Goal: Task Accomplishment & Management: Use online tool/utility

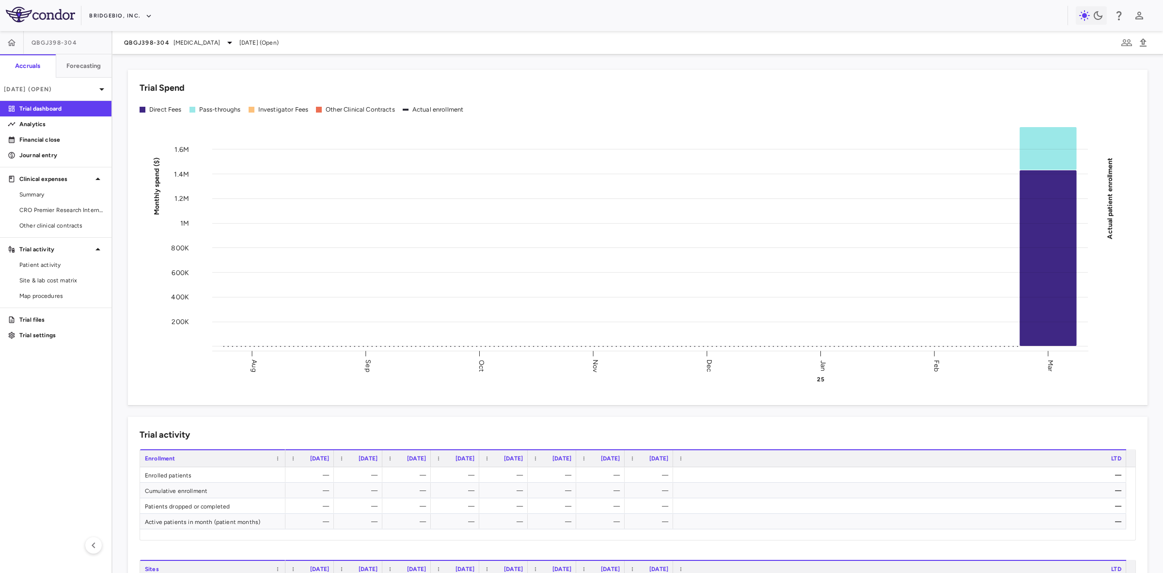
click at [144, 393] on div "Trial Spend Direct Fees Pass-throughs Investigator Fees Other Clinical Contract…" at bounding box center [638, 237] width 1020 height 335
click at [193, 44] on span "Hypochondroplasia" at bounding box center [197, 42] width 47 height 9
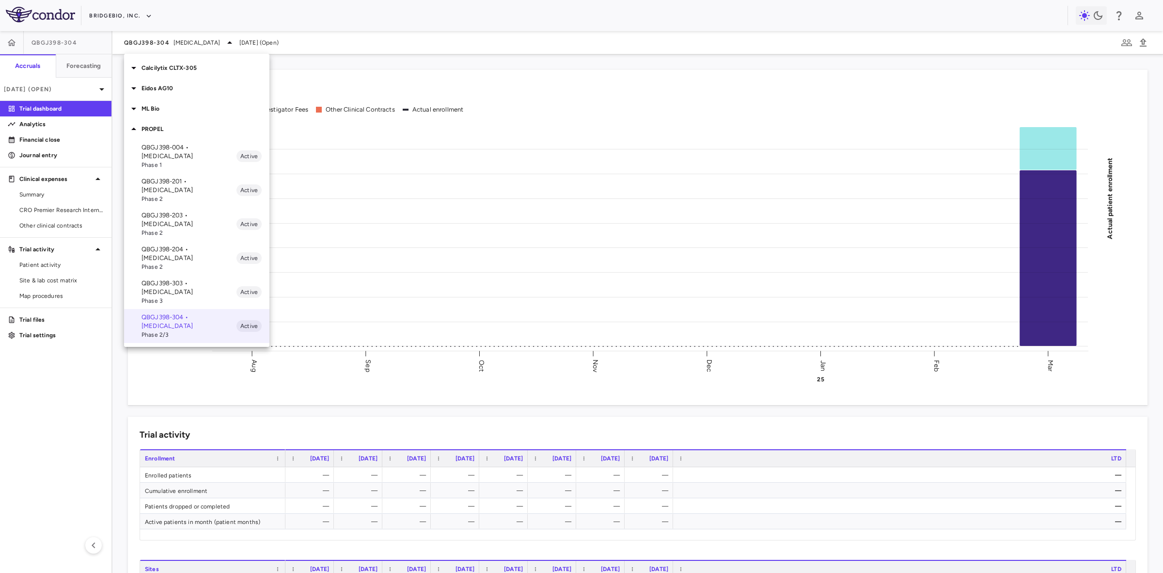
click at [131, 16] on div at bounding box center [581, 286] width 1163 height 573
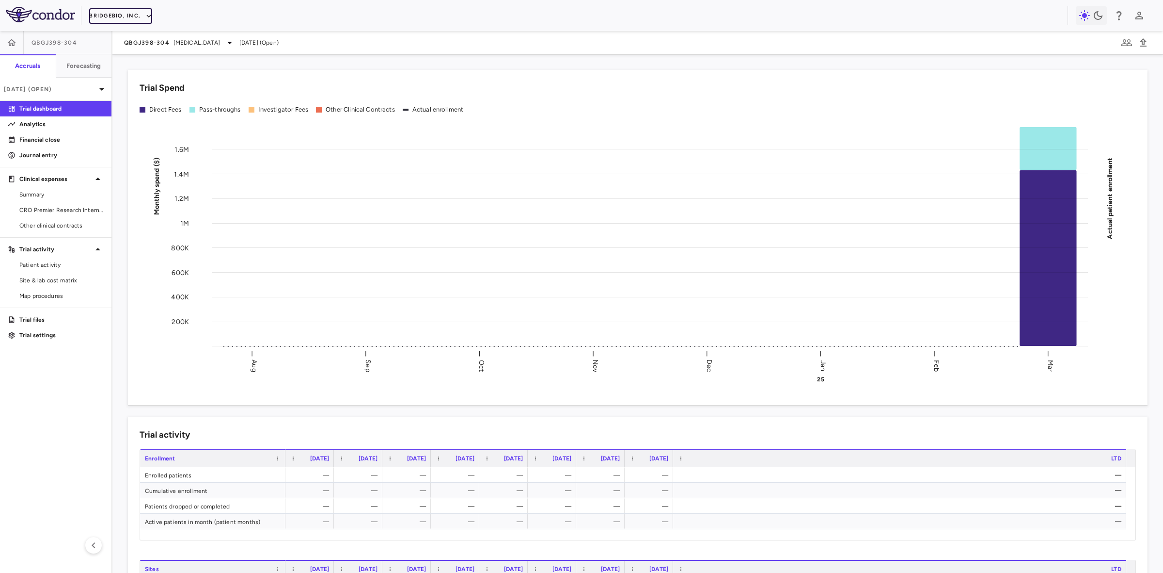
click at [122, 18] on button "BridgeBio, Inc." at bounding box center [120, 16] width 63 height 16
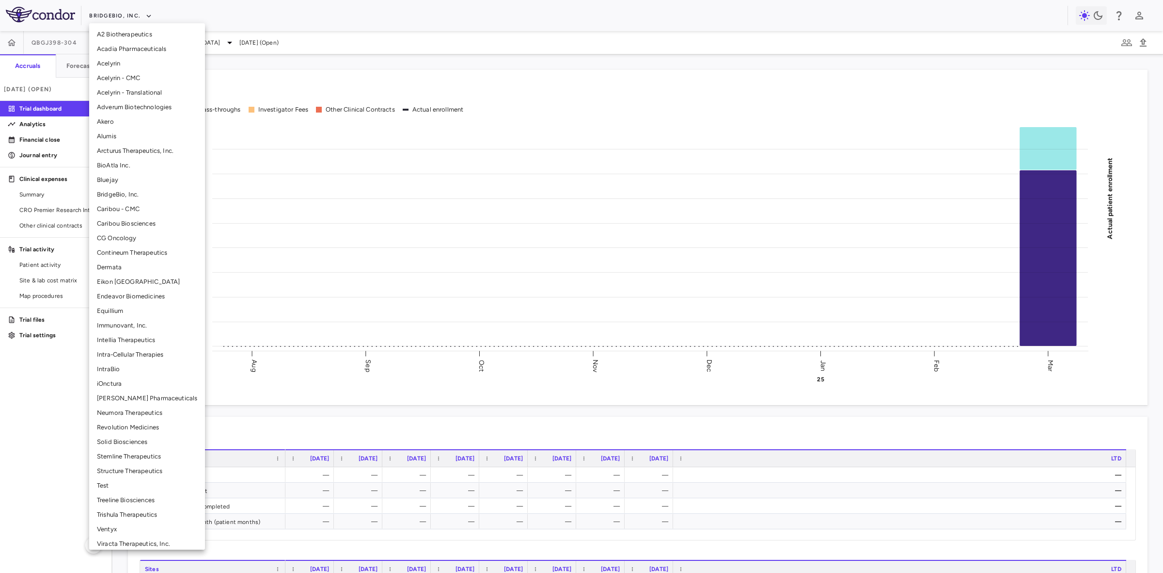
scroll to position [5, 0]
click at [127, 464] on li "Structure Therapeutics" at bounding box center [147, 466] width 116 height 15
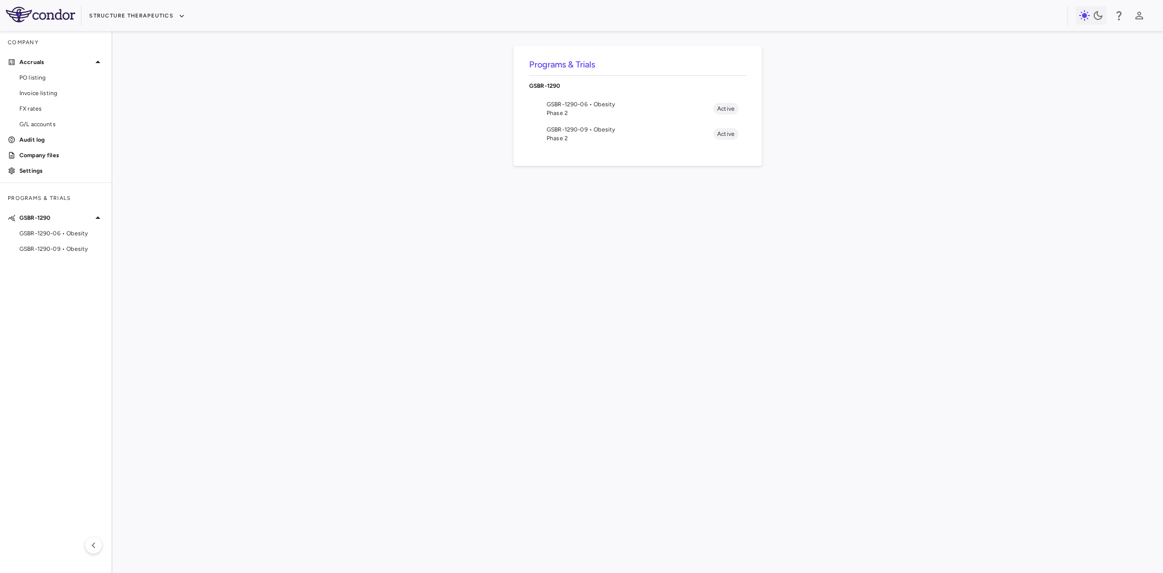
click at [434, 332] on div "Programs & Trials GSBR-1290 GSBR-1290-06 • Obesity Phase 2 Active GSBR-1290-09 …" at bounding box center [638, 302] width 1020 height 510
click at [345, 336] on div "Programs & Trials GSBR-1290 GSBR-1290-06 • Obesity Phase 2 Active GSBR-1290-09 …" at bounding box center [638, 302] width 1020 height 510
click at [583, 132] on span "GSBR-1290-09 • Obesity" at bounding box center [630, 129] width 167 height 9
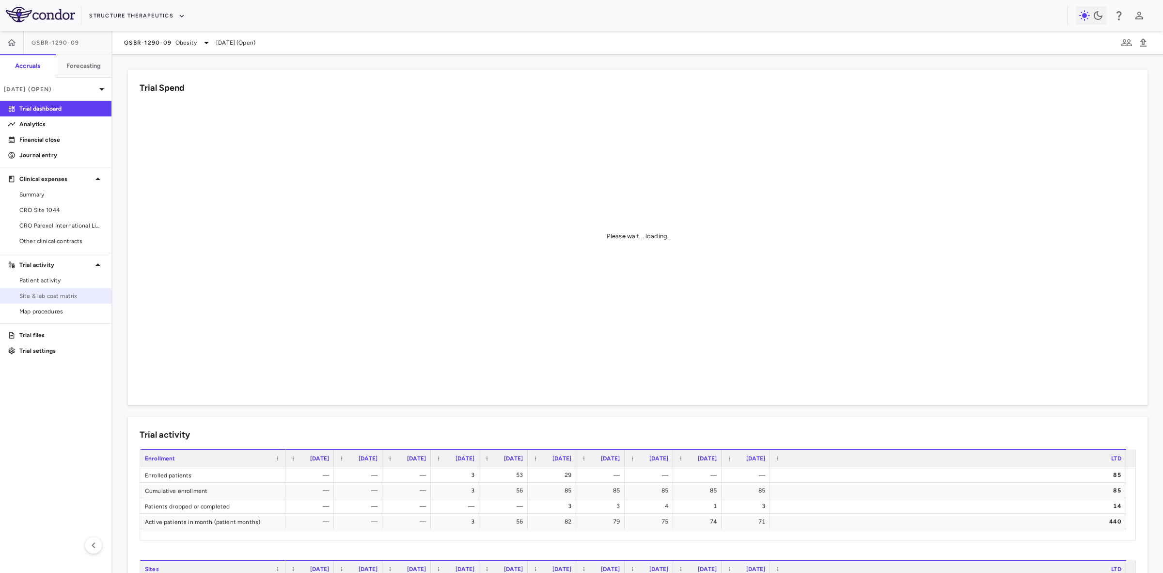
click at [73, 297] on span "Site & lab cost matrix" at bounding box center [61, 295] width 84 height 9
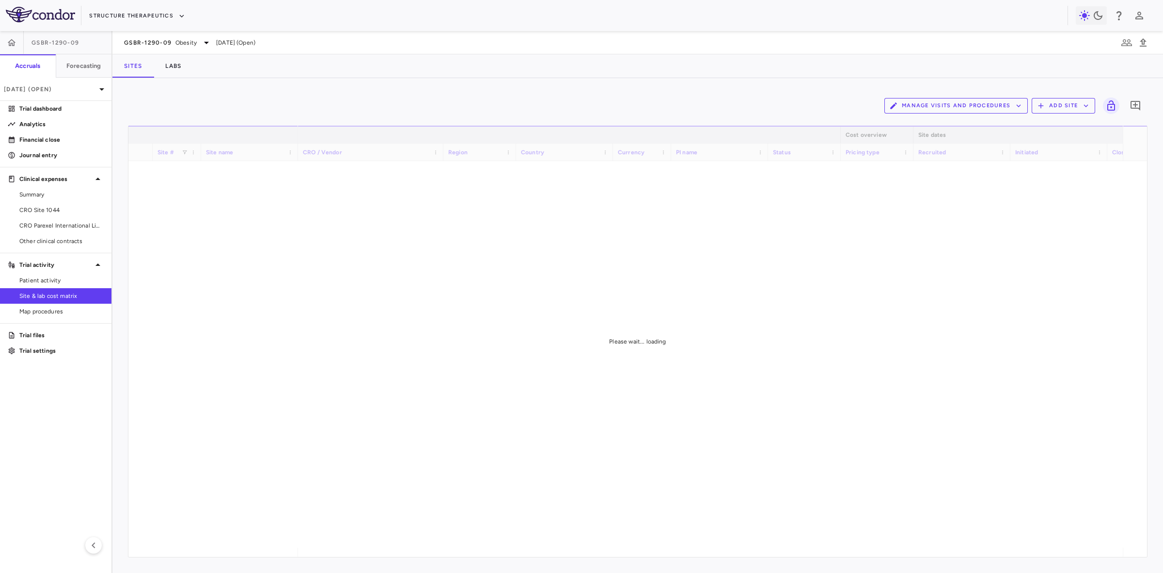
click at [991, 105] on button "Manage Visits and Procedures" at bounding box center [956, 106] width 143 height 16
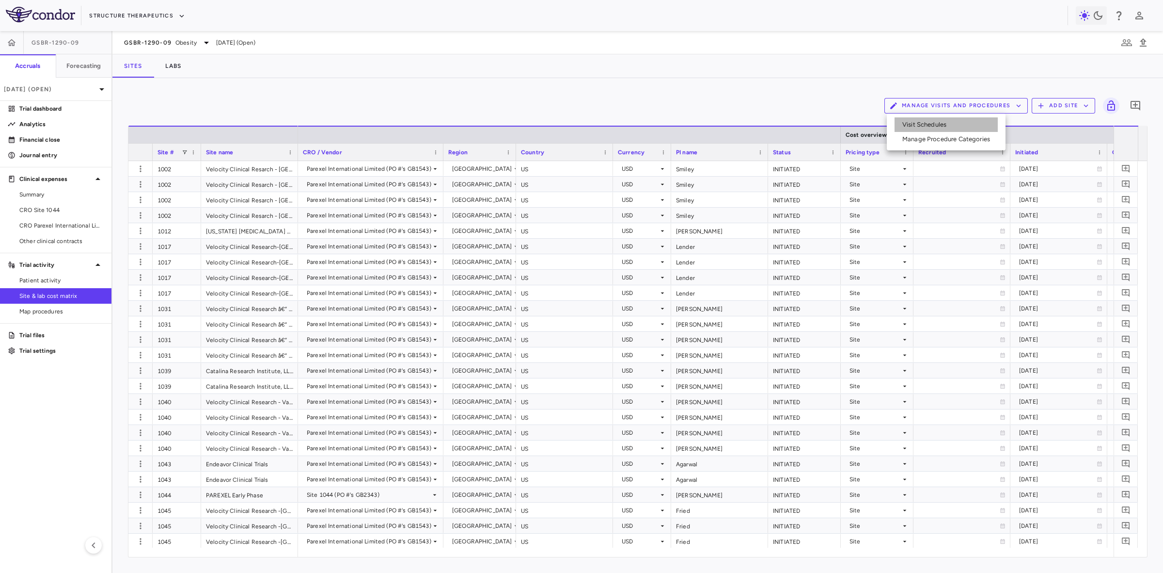
click at [919, 124] on li "Visit Schedules" at bounding box center [946, 124] width 103 height 15
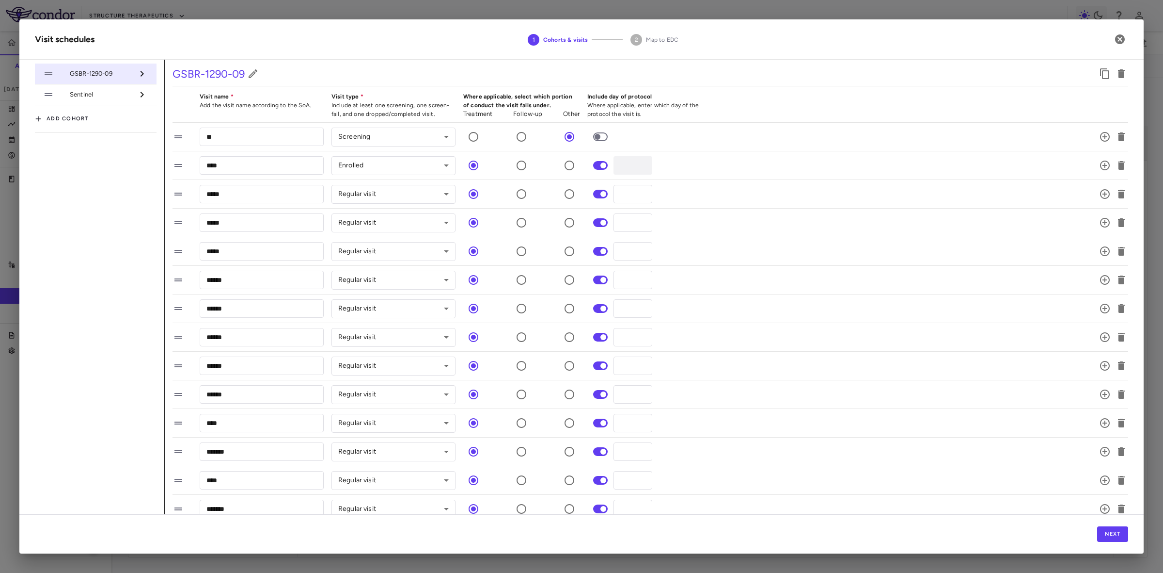
scroll to position [297, 0]
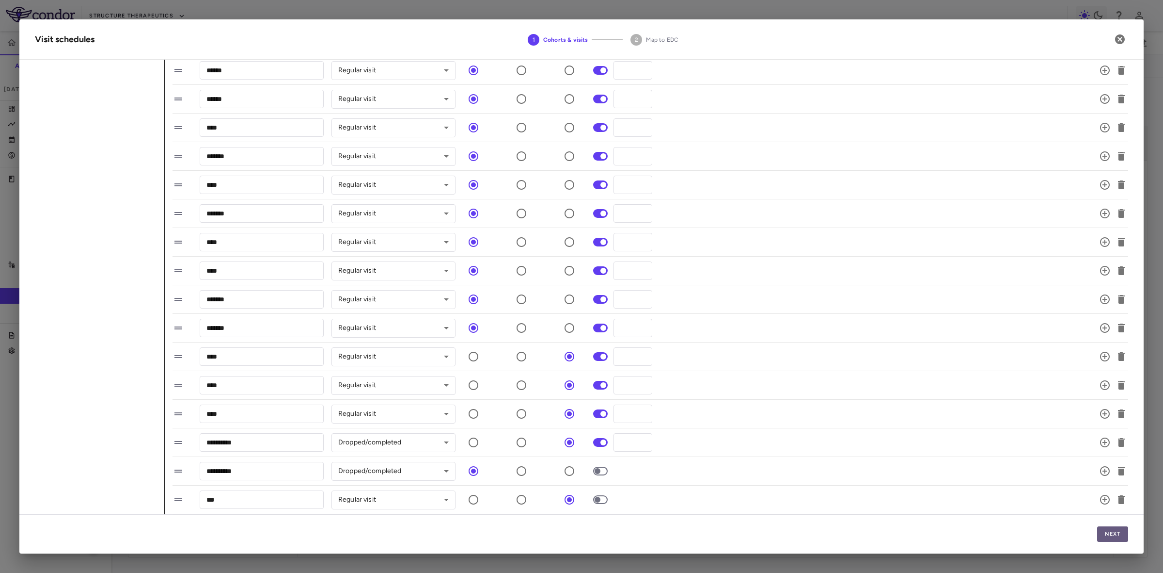
click at [1109, 533] on button "Next" at bounding box center [1112, 534] width 31 height 16
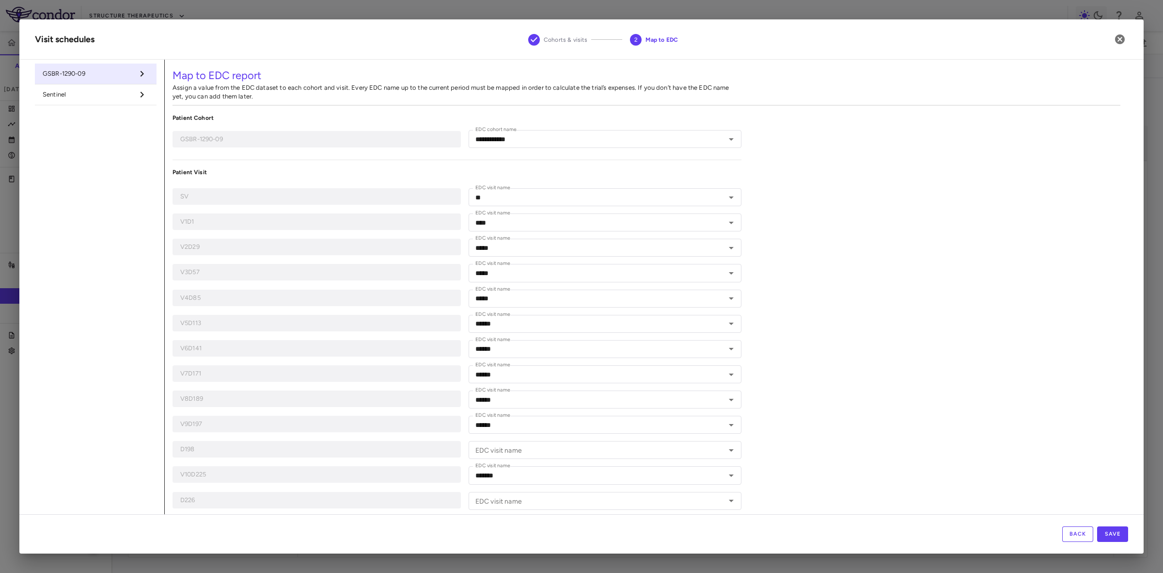
type input "**********"
type input "**"
type input "****"
type input "*****"
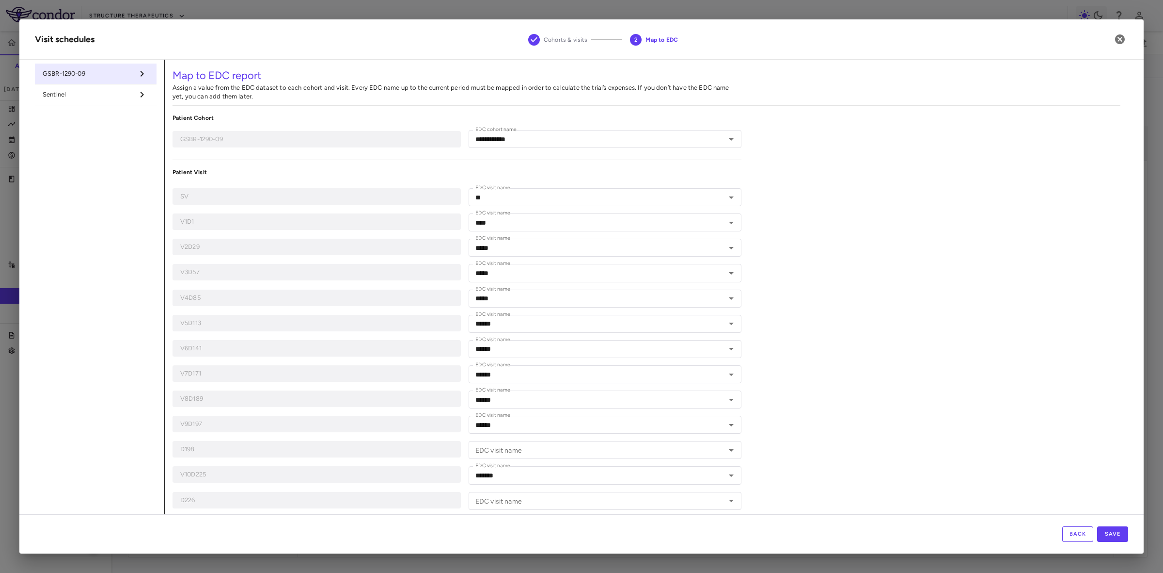
type input "*****"
type input "******"
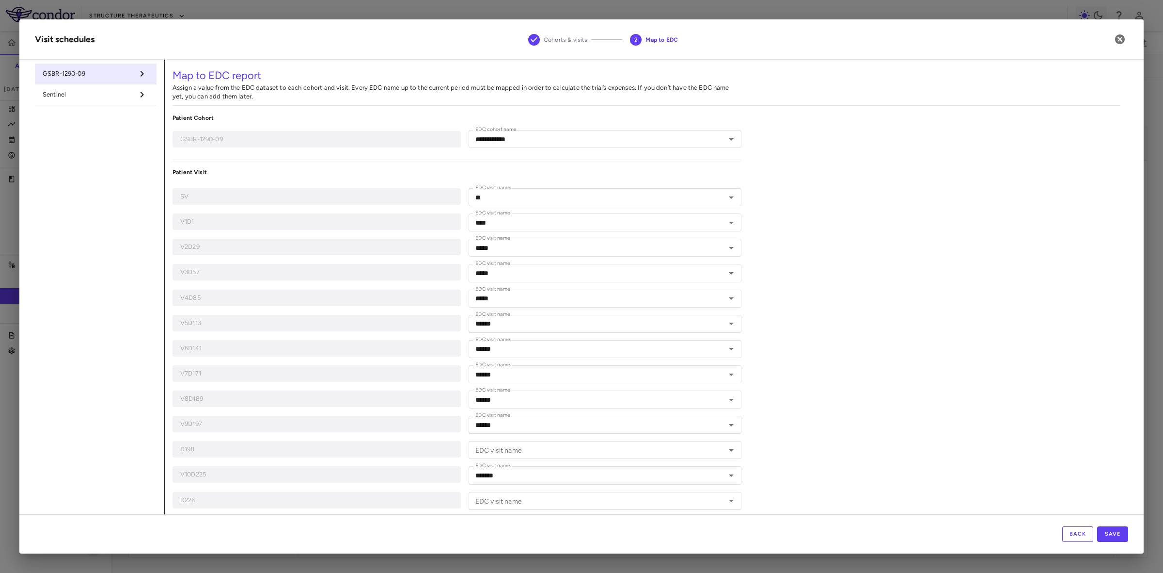
type input "******"
type input "*******"
type input "**********"
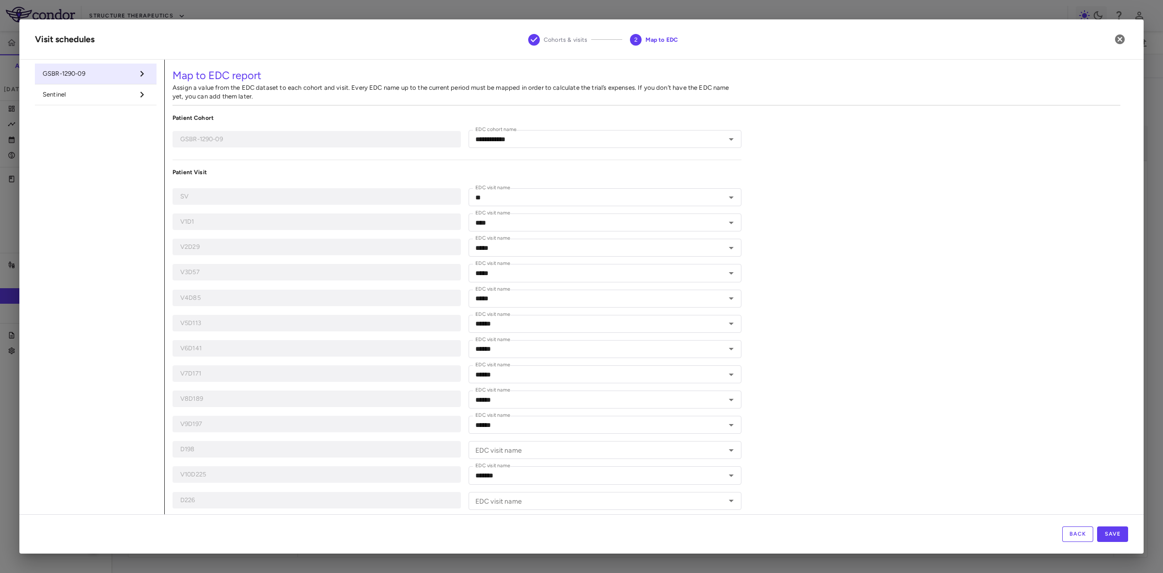
type input "***"
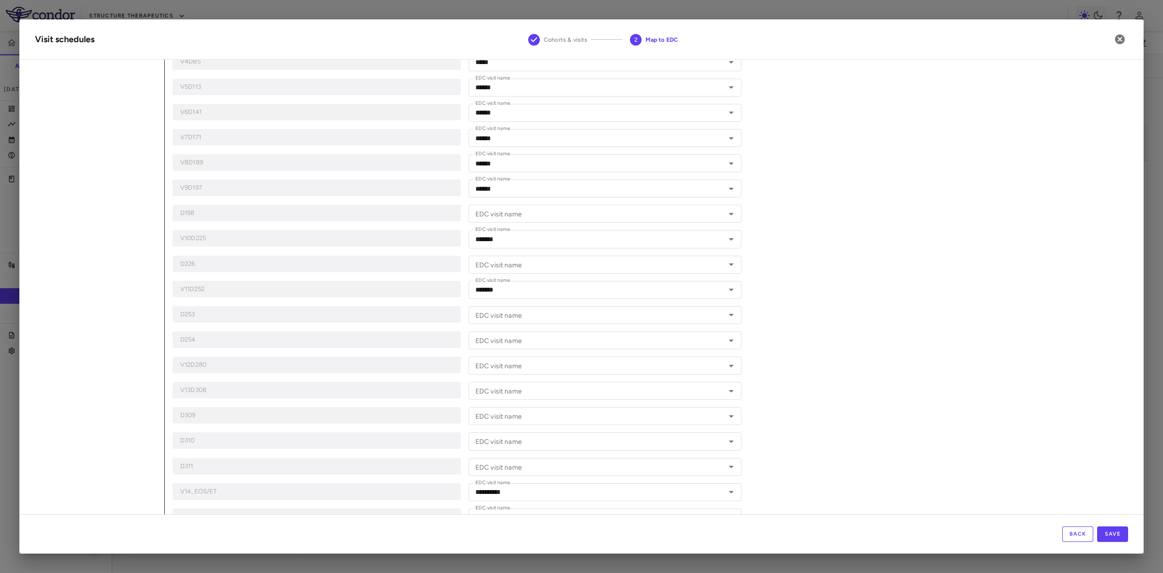
scroll to position [289, 0]
click at [1122, 42] on icon "button" at bounding box center [1120, 39] width 10 height 10
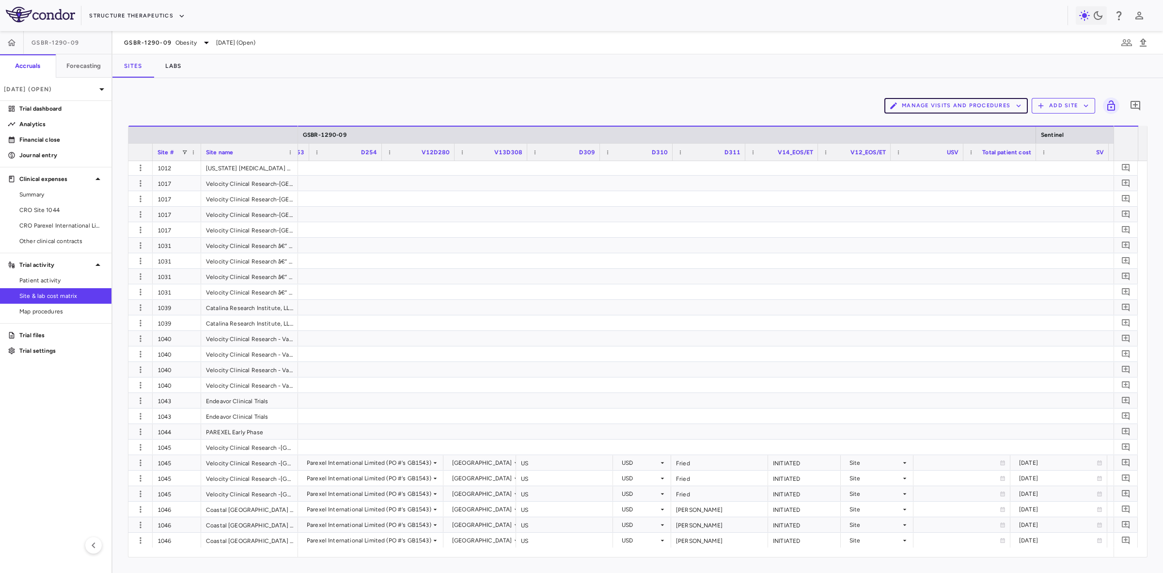
scroll to position [0, 2180]
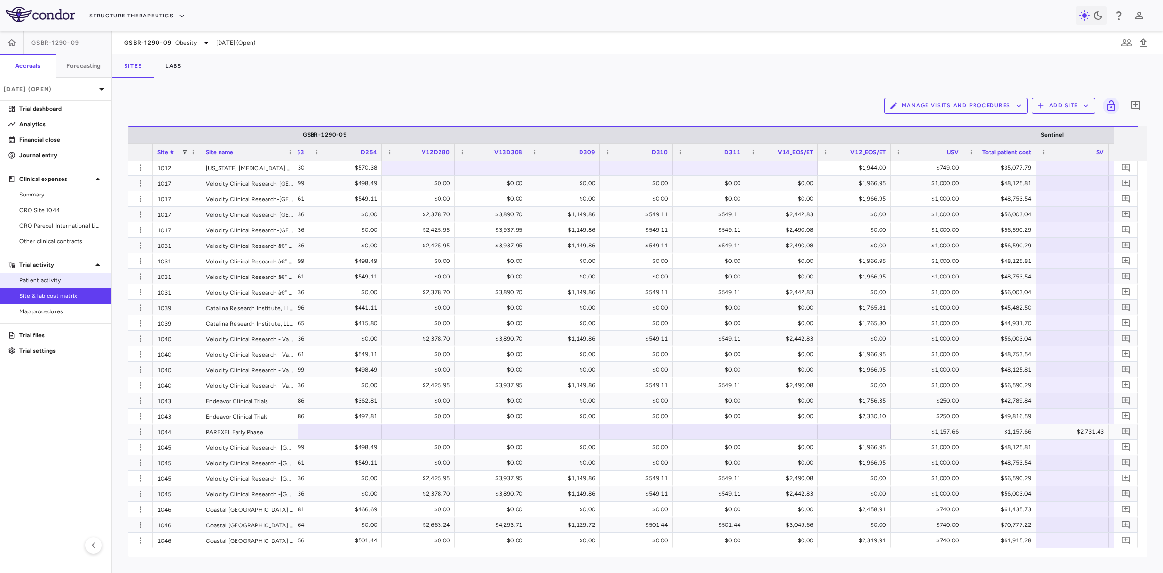
click at [50, 284] on span "Patient activity" at bounding box center [61, 280] width 84 height 9
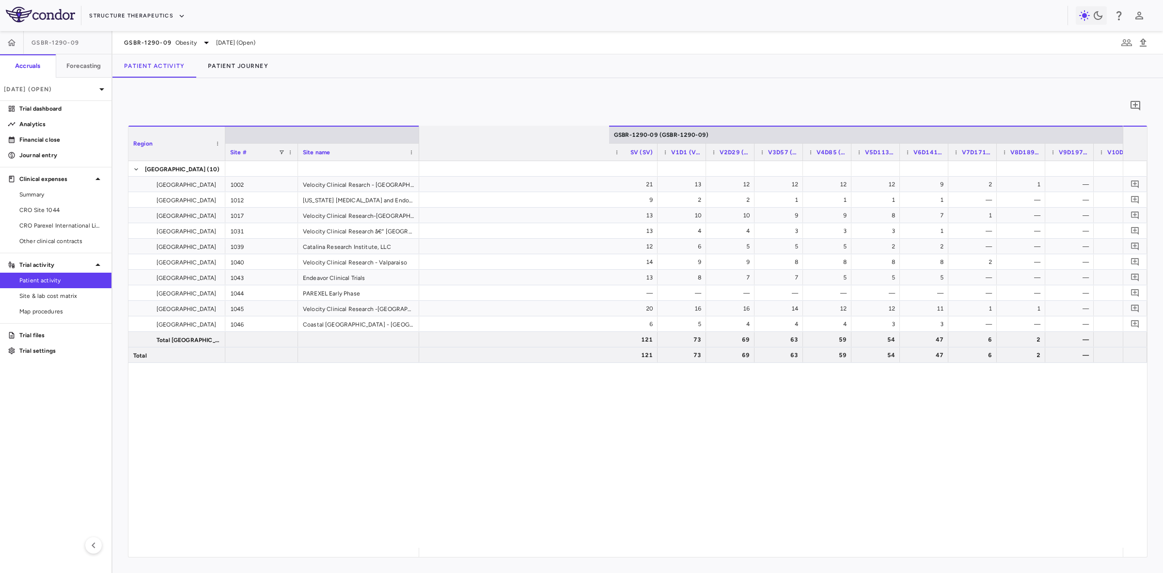
scroll to position [0, 735]
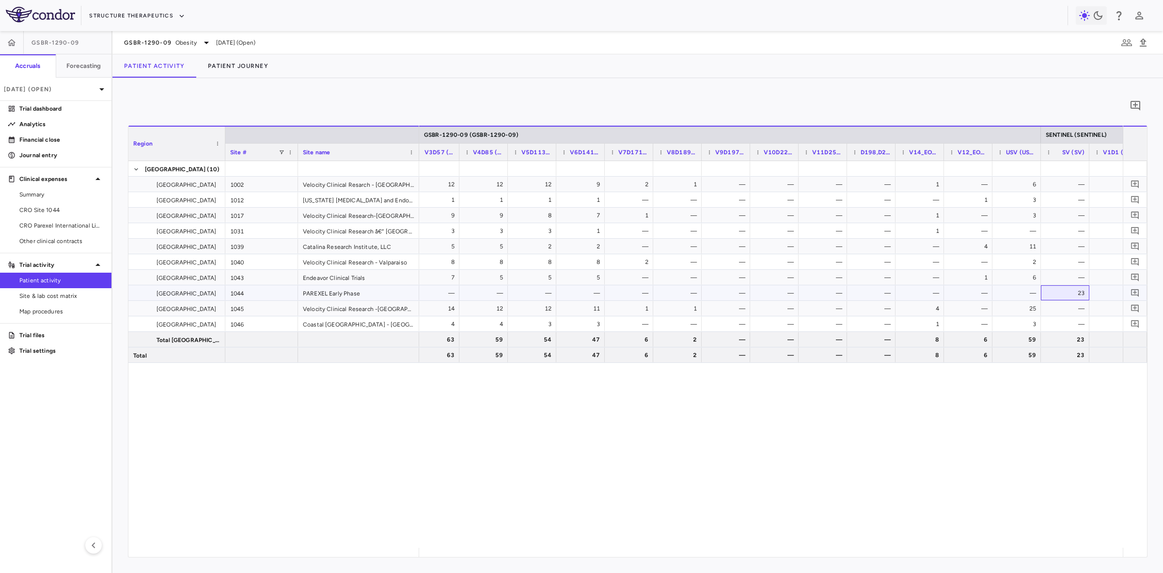
click at [1067, 293] on div "23" at bounding box center [1067, 293] width 35 height 16
click at [1062, 303] on div "—" at bounding box center [1067, 309] width 35 height 16
click at [1024, 306] on div "25" at bounding box center [1019, 309] width 35 height 16
click at [639, 482] on div "13 12 12 12 12 9 2 1 — — — — 1 — 6 — — — — 2 2 1 1 1 1 — — — — — — — 1 3 — — — …" at bounding box center [771, 354] width 704 height 386
drag, startPoint x: 799, startPoint y: 546, endPoint x: 1132, endPoint y: 511, distance: 335.3
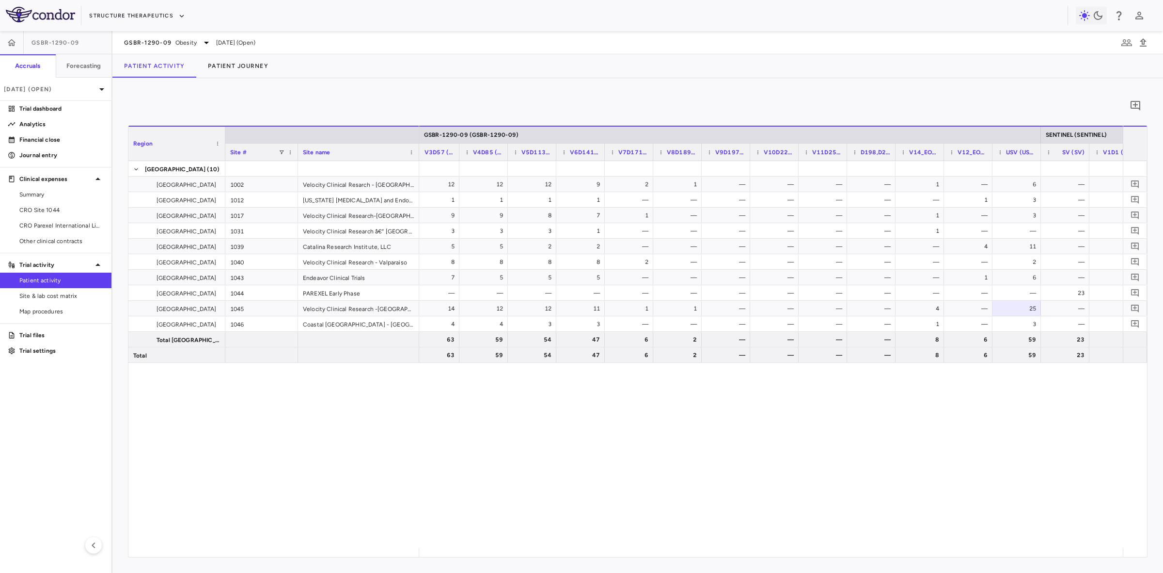
click at [1149, 518] on div "0 Region Drag here to set column labels Region Site # Site name 13" at bounding box center [637, 325] width 1051 height 494
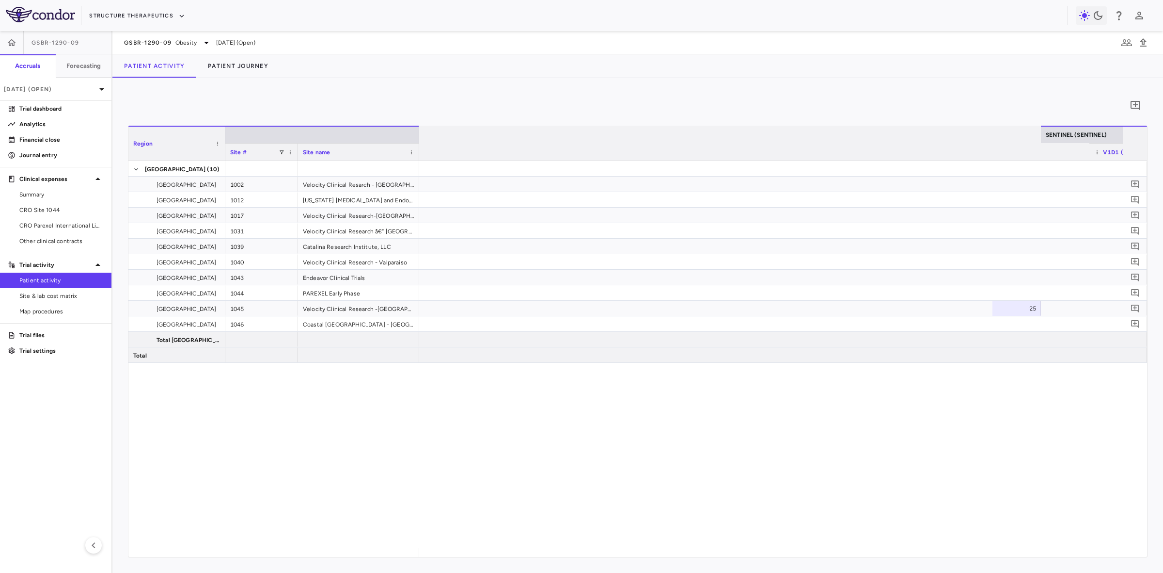
scroll to position [0, 1526]
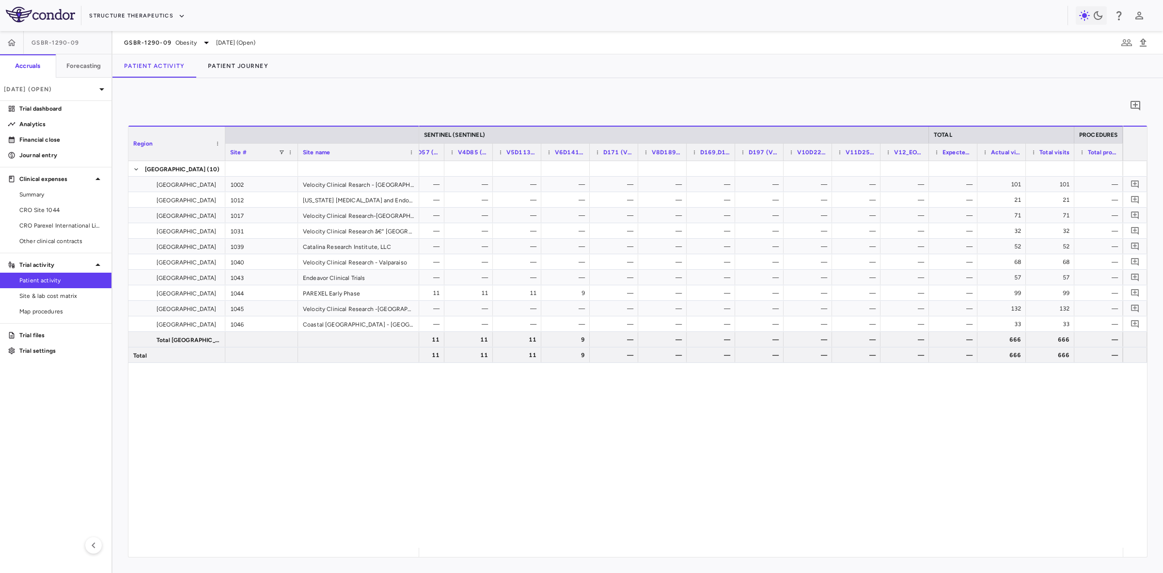
click at [965, 449] on div "— — — — — — — — — — — — — — 101 101 — — — — — — — — — — — — — — — 21 21 — — — —…" at bounding box center [771, 354] width 704 height 386
click at [68, 296] on span "Site & lab cost matrix" at bounding box center [61, 295] width 84 height 9
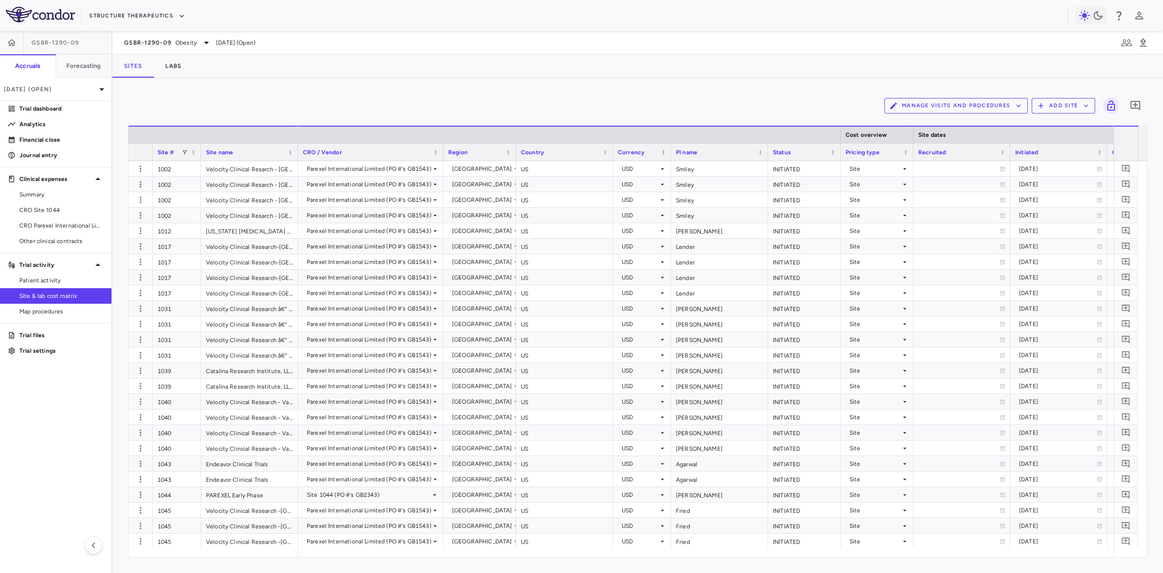
click at [977, 108] on button "Manage Visits and Procedures" at bounding box center [956, 106] width 143 height 16
click at [925, 124] on li "Visit Schedules" at bounding box center [946, 124] width 103 height 15
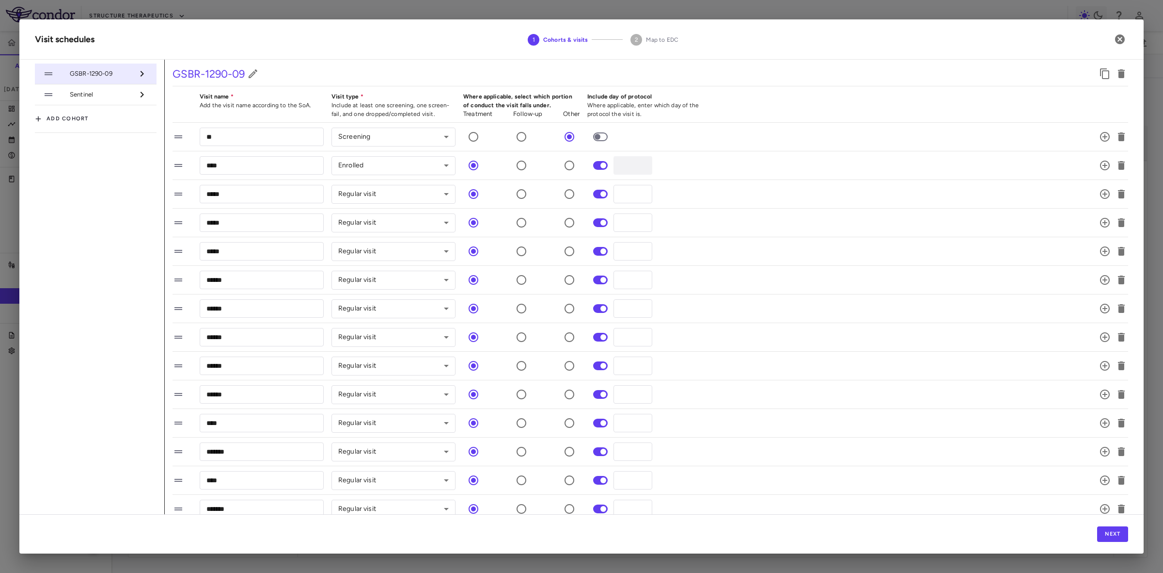
click at [113, 95] on span "Sentinel" at bounding box center [102, 94] width 64 height 9
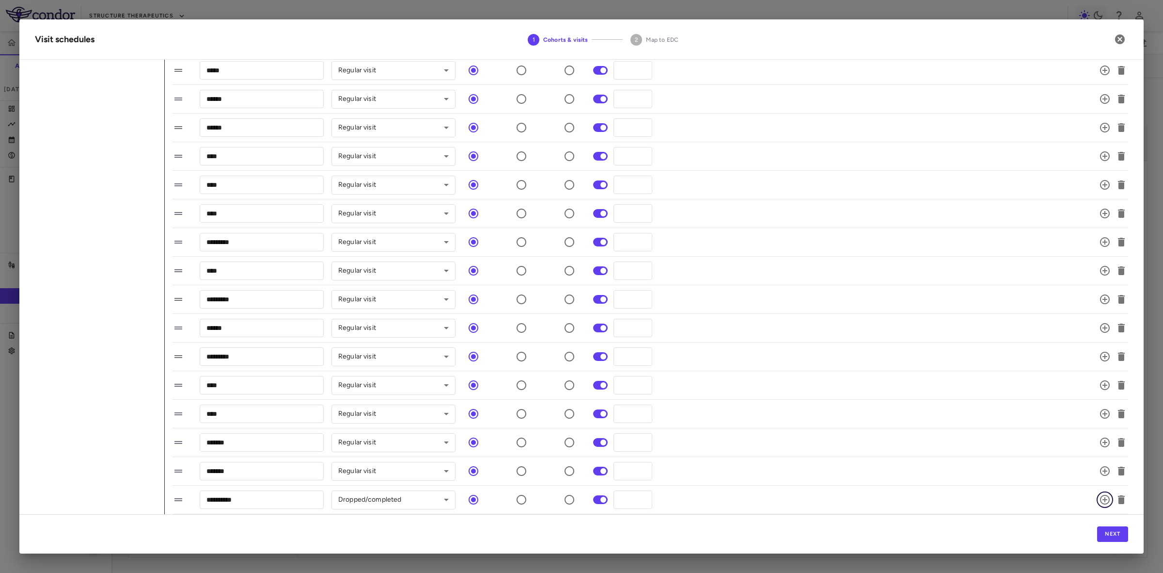
click at [1099, 497] on icon "button" at bounding box center [1105, 499] width 12 height 12
drag, startPoint x: 261, startPoint y: 498, endPoint x: 56, endPoint y: 485, distance: 205.0
click at [56, 485] on div "GSBR-1290-09 Sentinel Add cohort Sentinel Visit name Add the visit name accordi…" at bounding box center [582, 182] width 1094 height 664
type input "***"
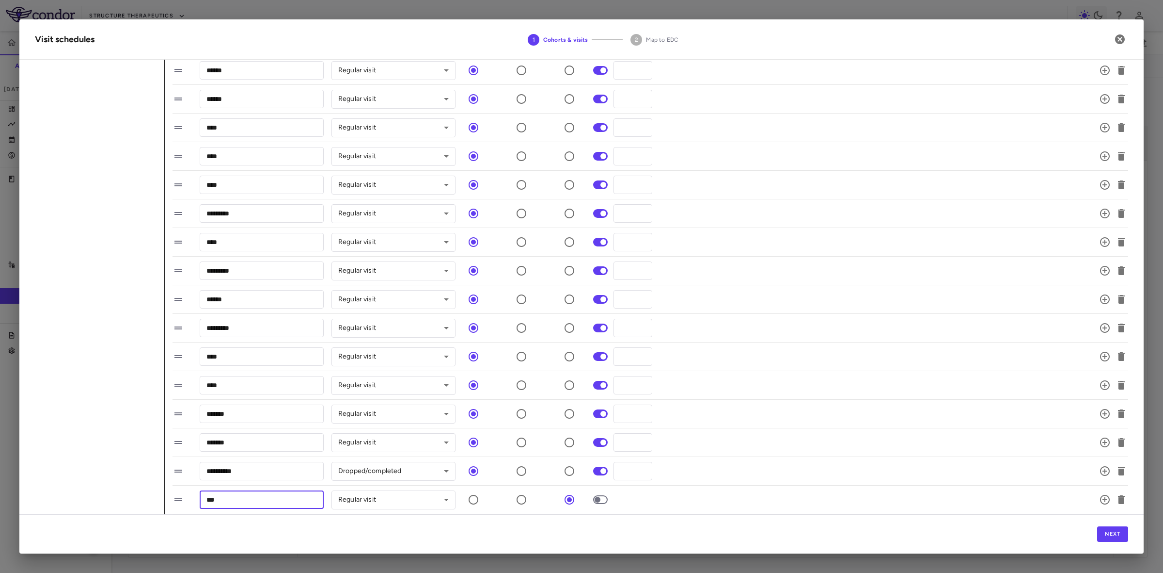
click at [733, 498] on div "*** ​ Regular visit ********* ​" at bounding box center [639, 499] width 933 height 20
click at [1113, 534] on button "Next" at bounding box center [1112, 534] width 31 height 16
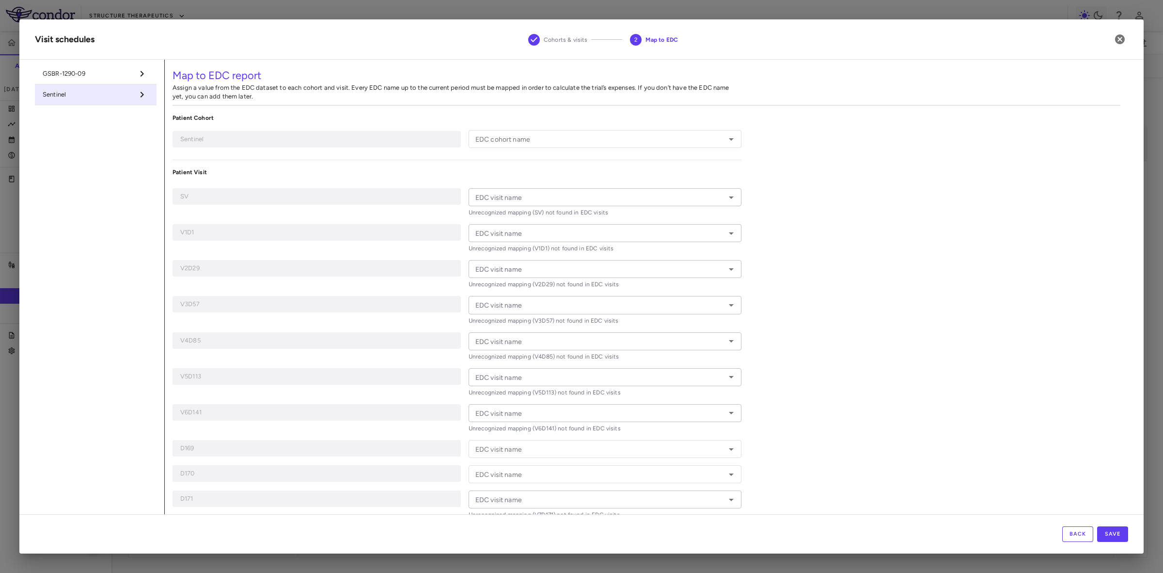
type input "********"
type input "**"
type input "****"
type input "*****"
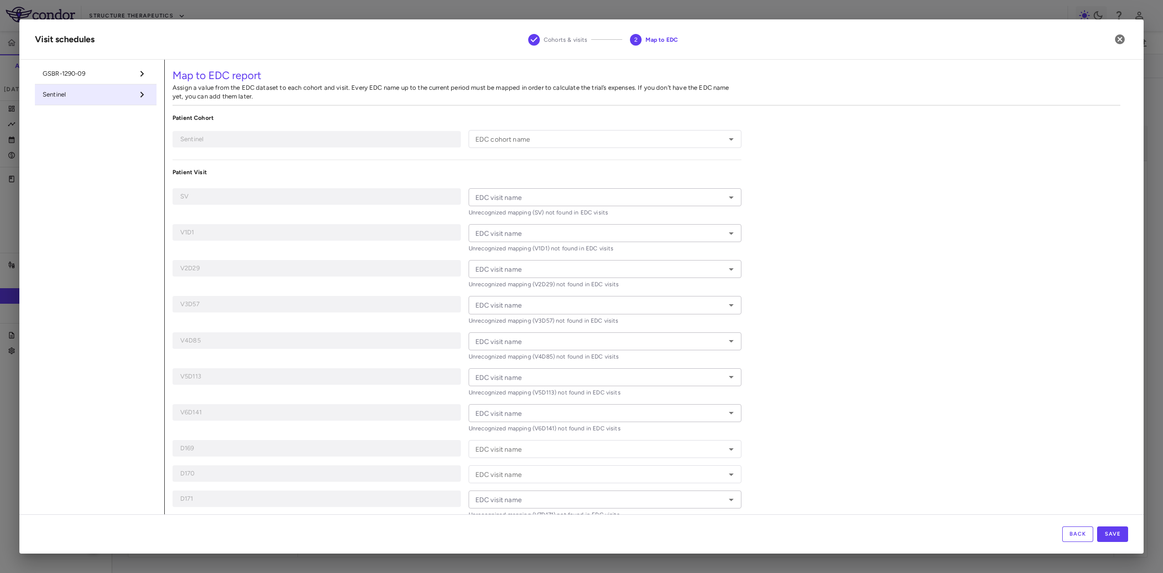
type input "*****"
type input "******"
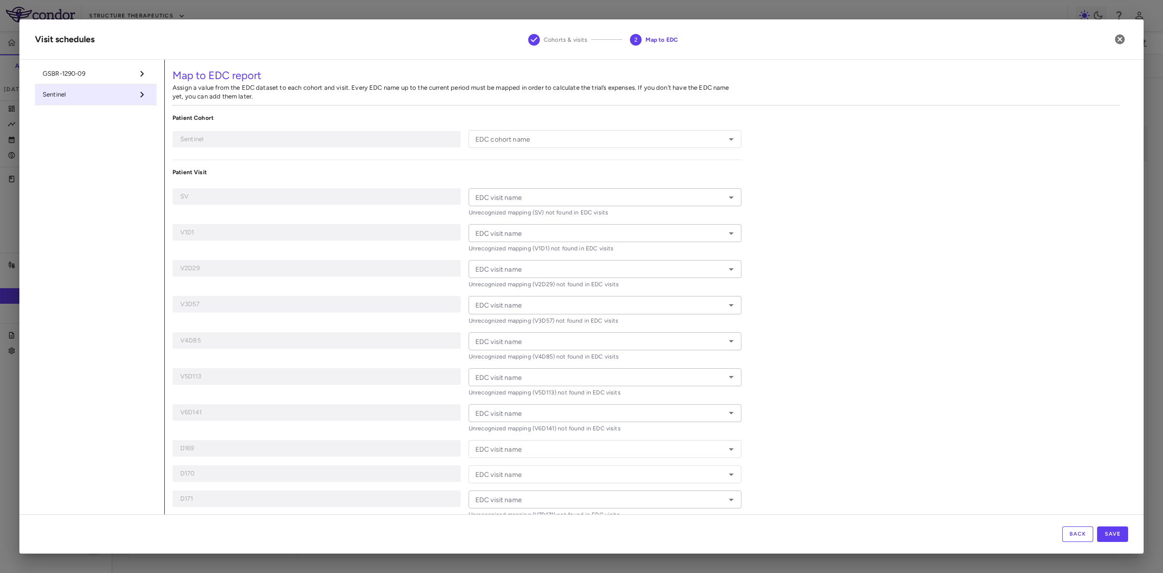
type input "******"
type input "*******"
type input "**********"
type input "***"
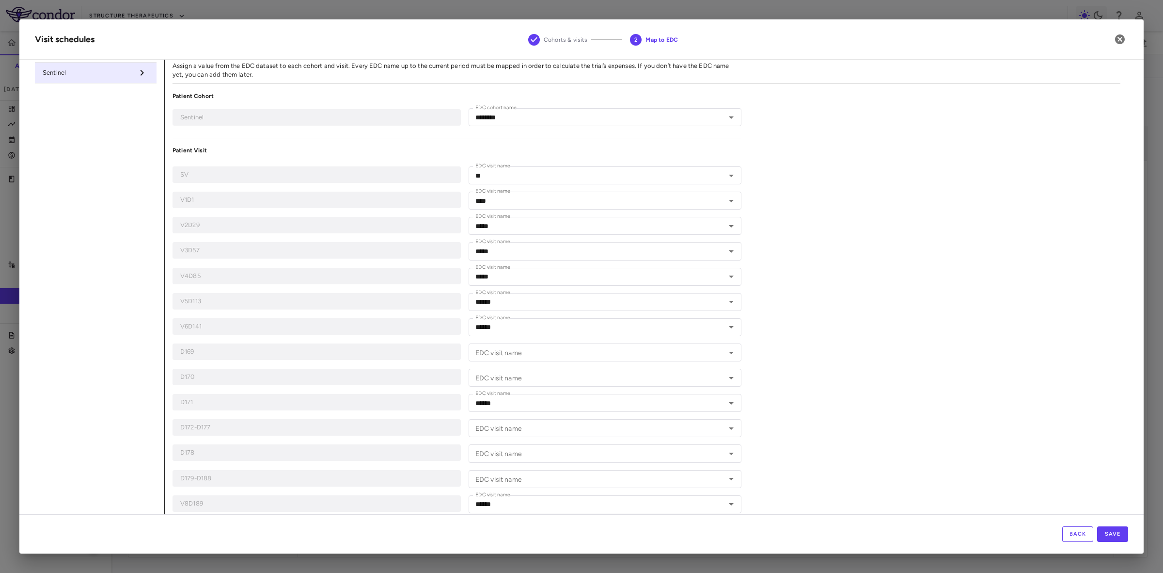
scroll to position [0, 0]
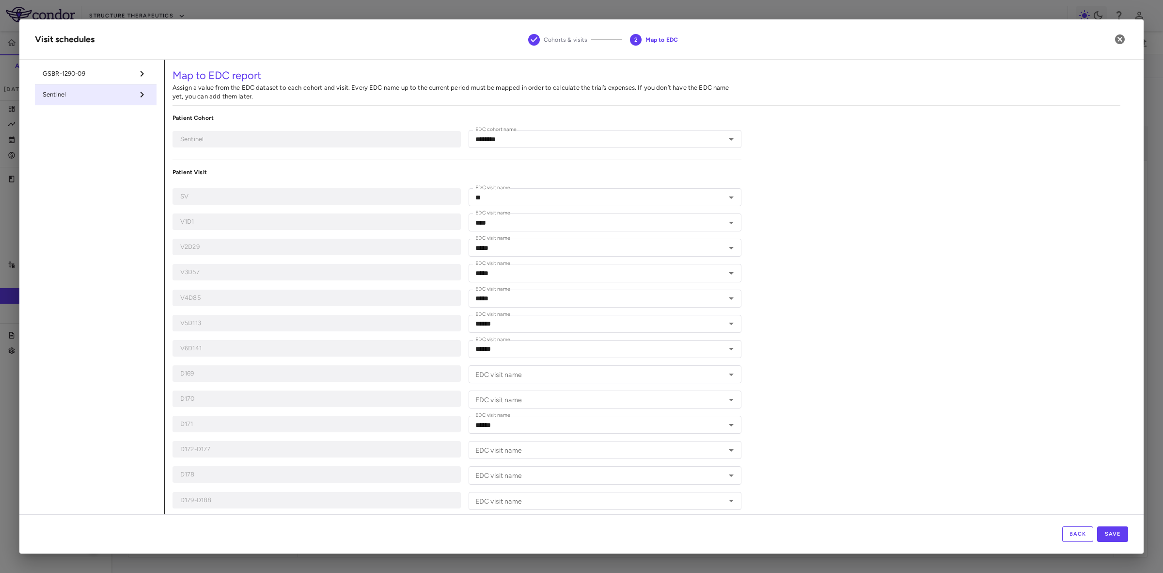
click at [90, 88] on li "Sentinel" at bounding box center [96, 94] width 122 height 21
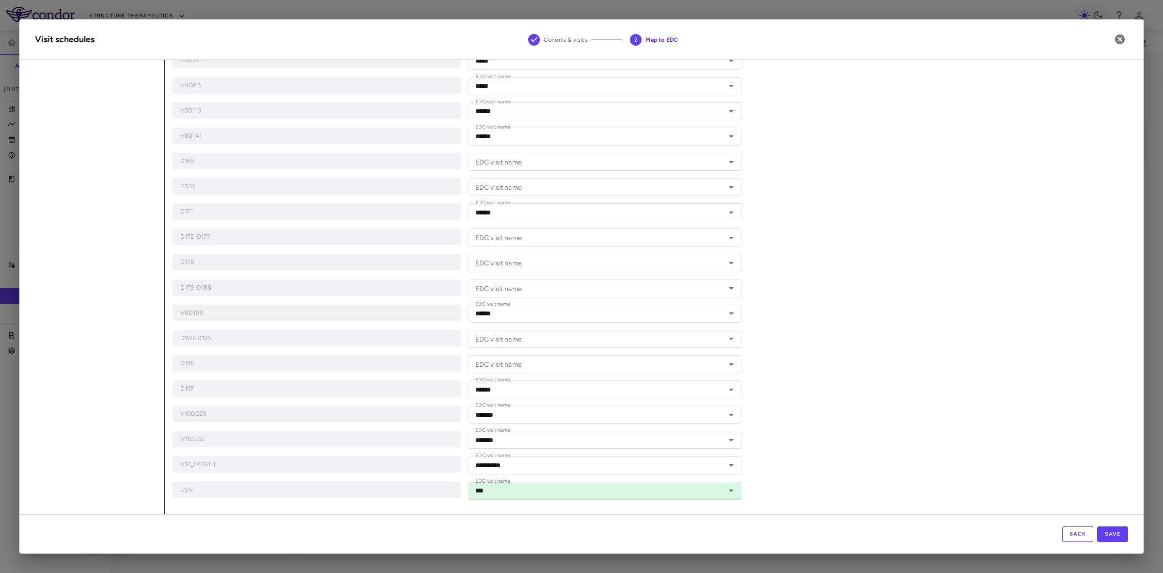
click at [1104, 480] on div "Map to EDC report Assign a value from the EDC dataset to each cohort and visit.…" at bounding box center [647, 180] width 964 height 667
click at [1113, 542] on div "Back Save" at bounding box center [581, 533] width 1125 height 39
click at [1121, 532] on button "Save" at bounding box center [1112, 534] width 31 height 16
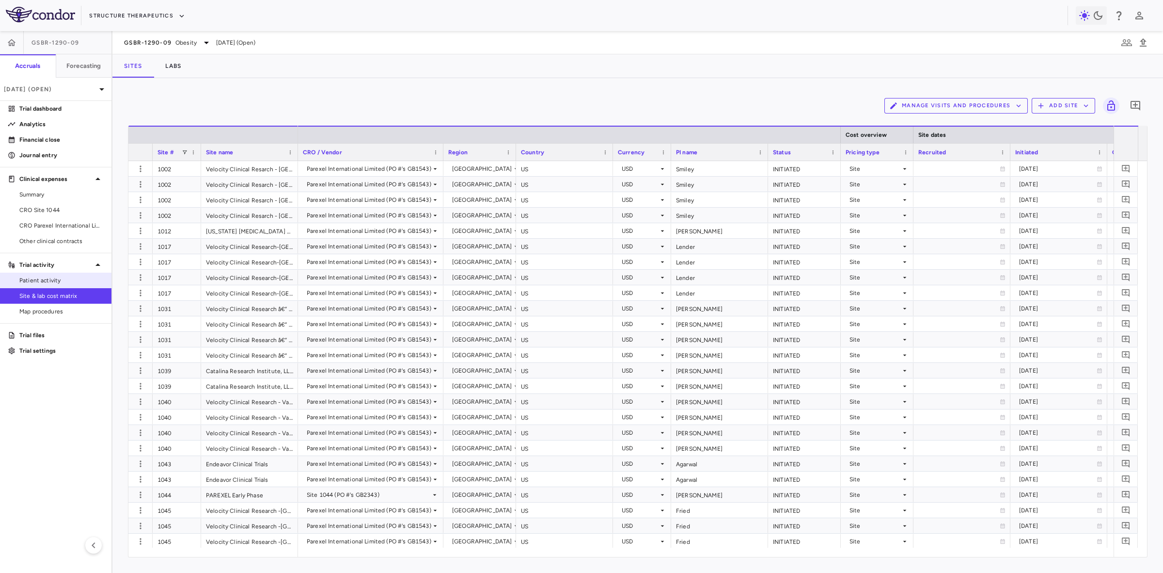
click at [48, 280] on span "Patient activity" at bounding box center [61, 280] width 84 height 9
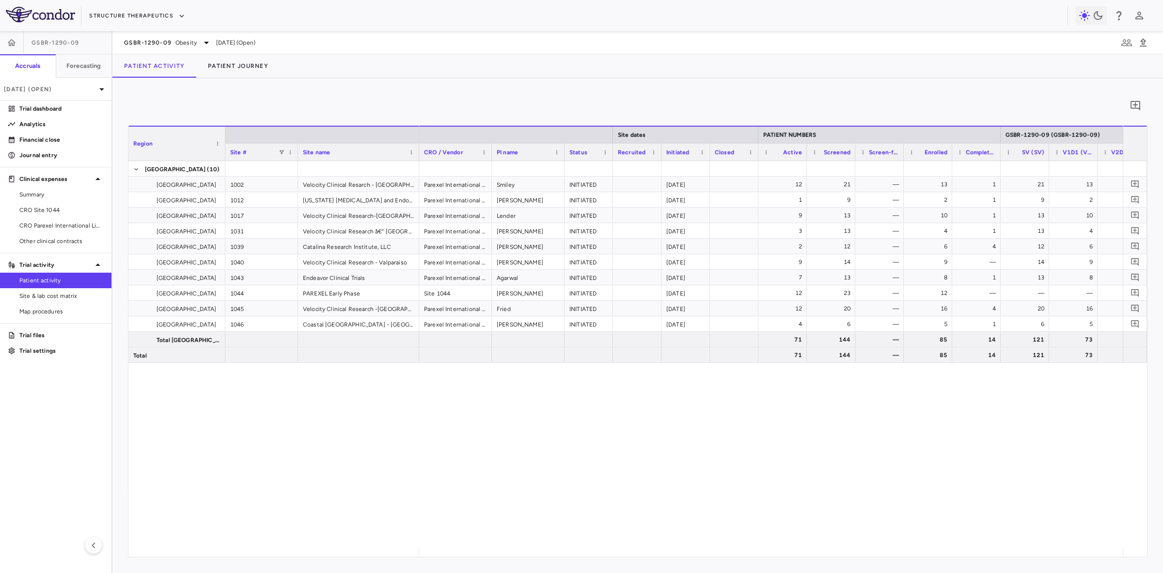
click at [299, 413] on div "United States (10) United States 1002 Velocity Clinical Resarch - Medford Unite…" at bounding box center [637, 354] width 1019 height 386
click at [61, 294] on span "Site & lab cost matrix" at bounding box center [61, 295] width 84 height 9
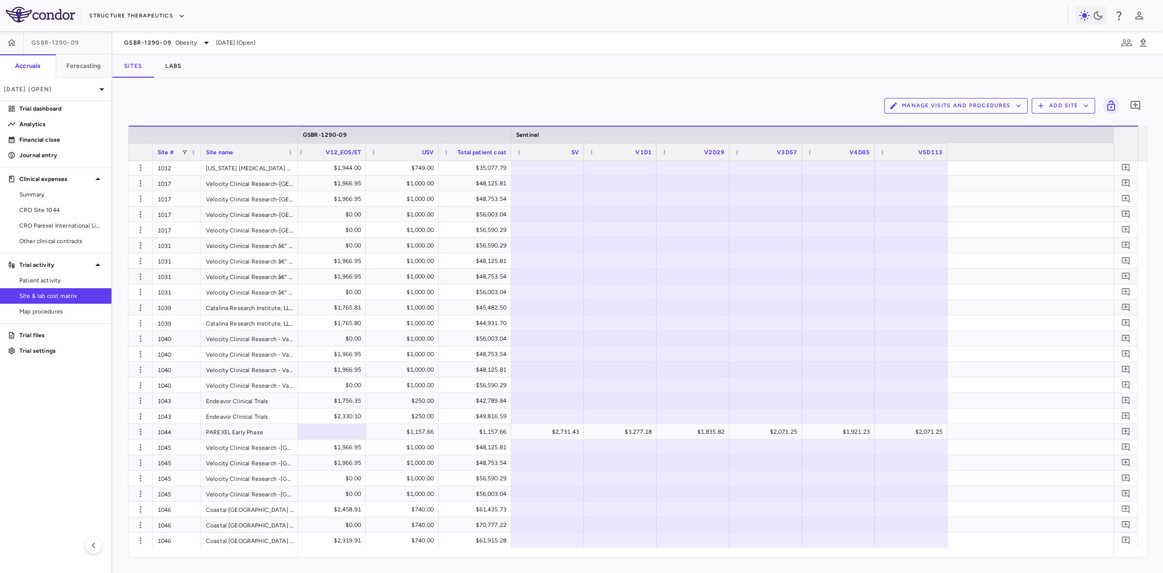
scroll to position [0, 2406]
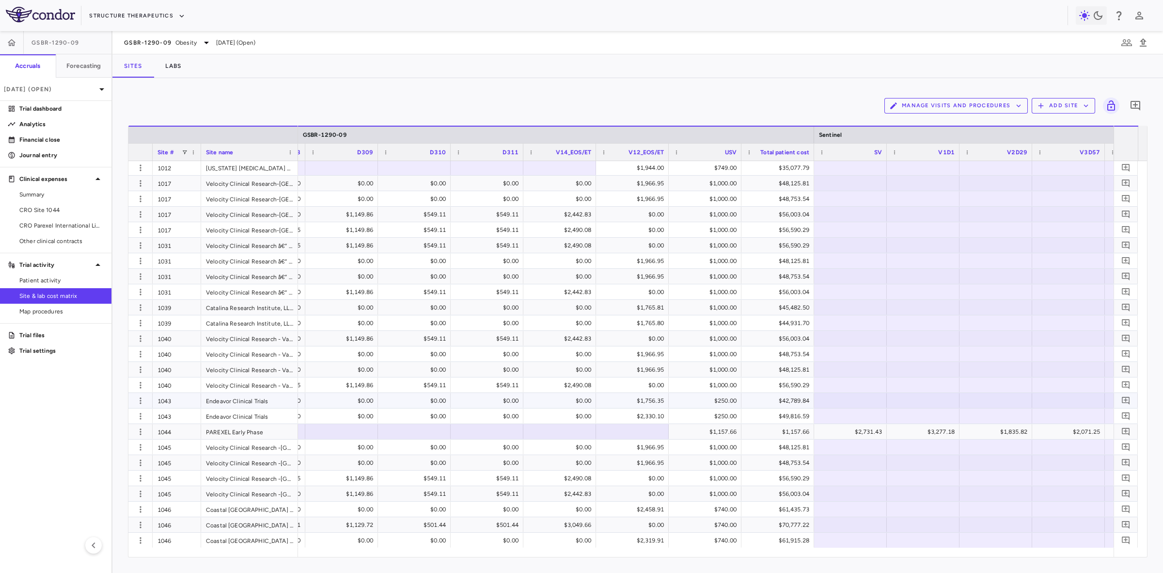
click at [703, 397] on div "$250.00" at bounding box center [707, 401] width 59 height 16
click at [706, 399] on input "***" at bounding box center [712, 401] width 57 height 16
type input "****"
drag, startPoint x: 713, startPoint y: 414, endPoint x: 706, endPoint y: 415, distance: 7.4
click at [706, 415] on div "$250.00" at bounding box center [707, 416] width 59 height 16
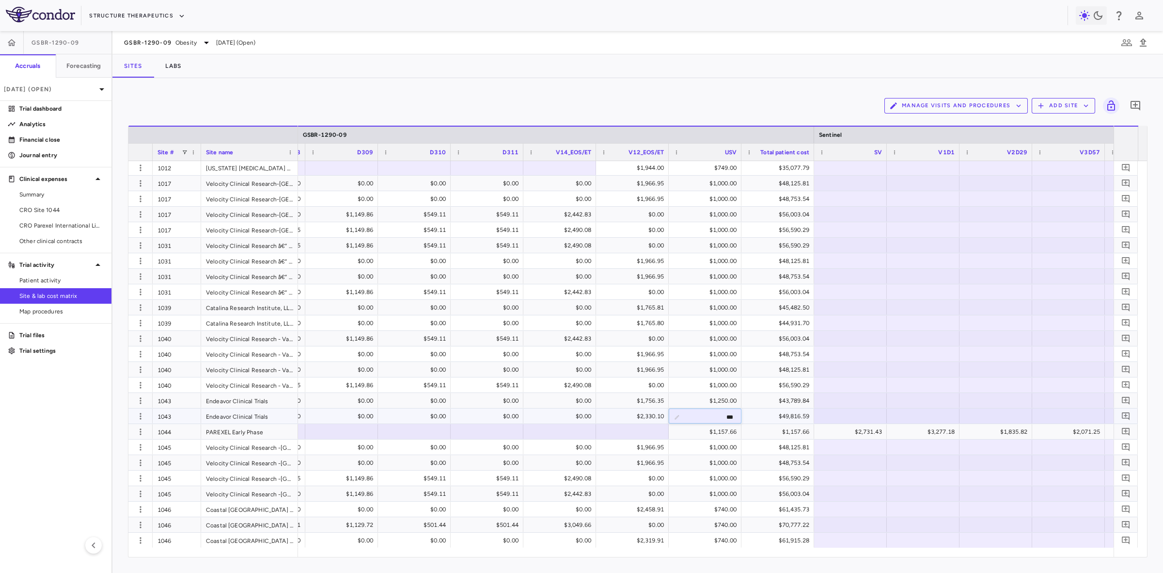
click at [712, 416] on input "***" at bounding box center [712, 417] width 57 height 16
type input "****"
click at [718, 430] on div "$1,157.66" at bounding box center [707, 432] width 59 height 16
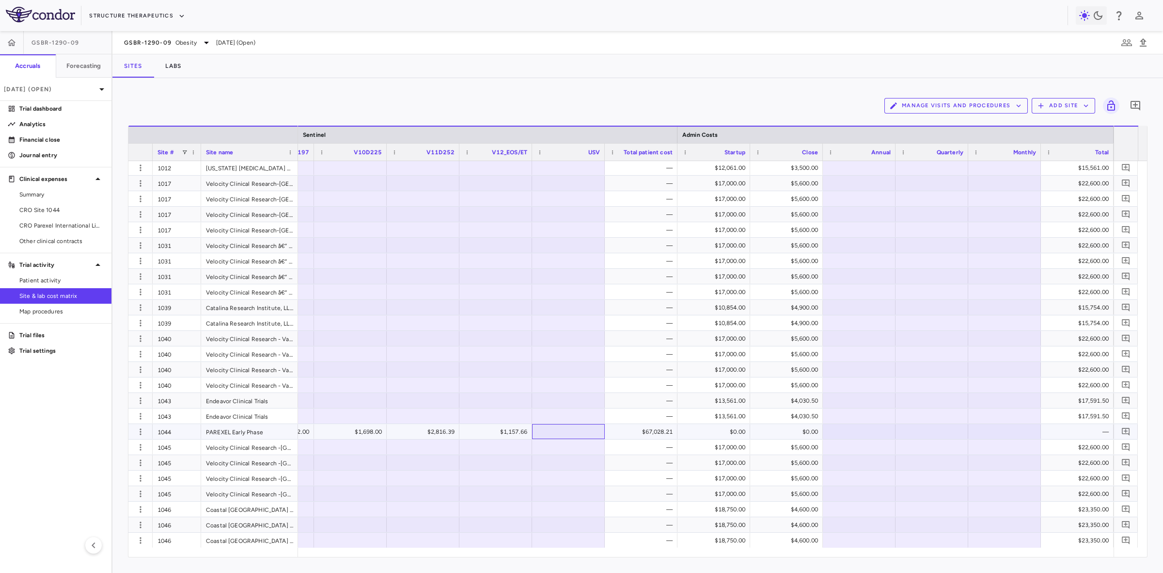
click at [573, 429] on div at bounding box center [568, 431] width 63 height 14
type input "****"
click at [64, 239] on span "Other clinical contracts" at bounding box center [61, 241] width 84 height 9
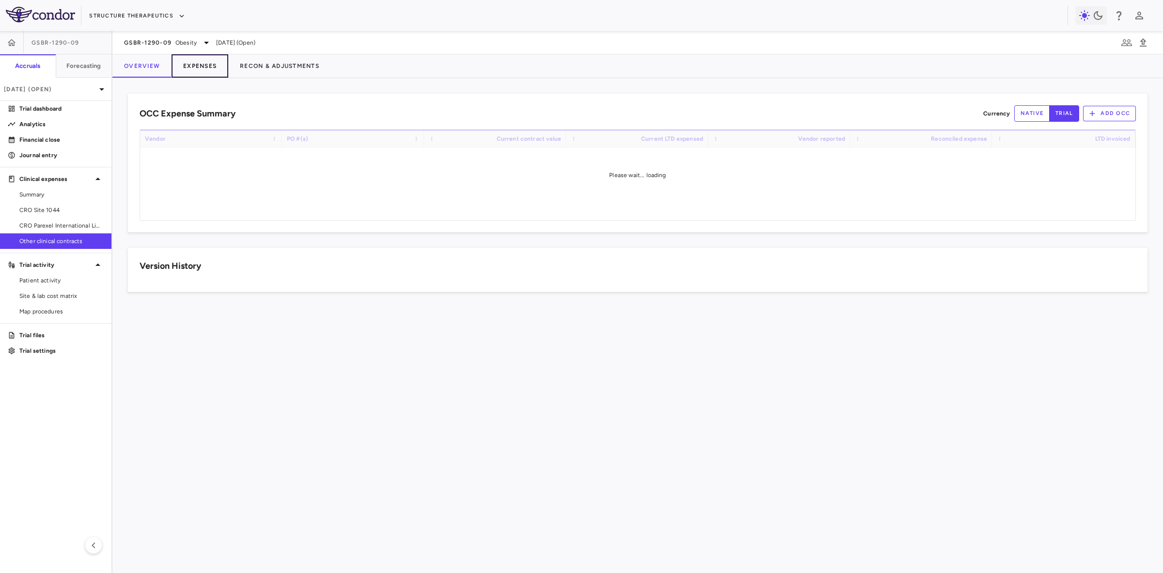
click at [209, 62] on button "Expenses" at bounding box center [200, 65] width 57 height 23
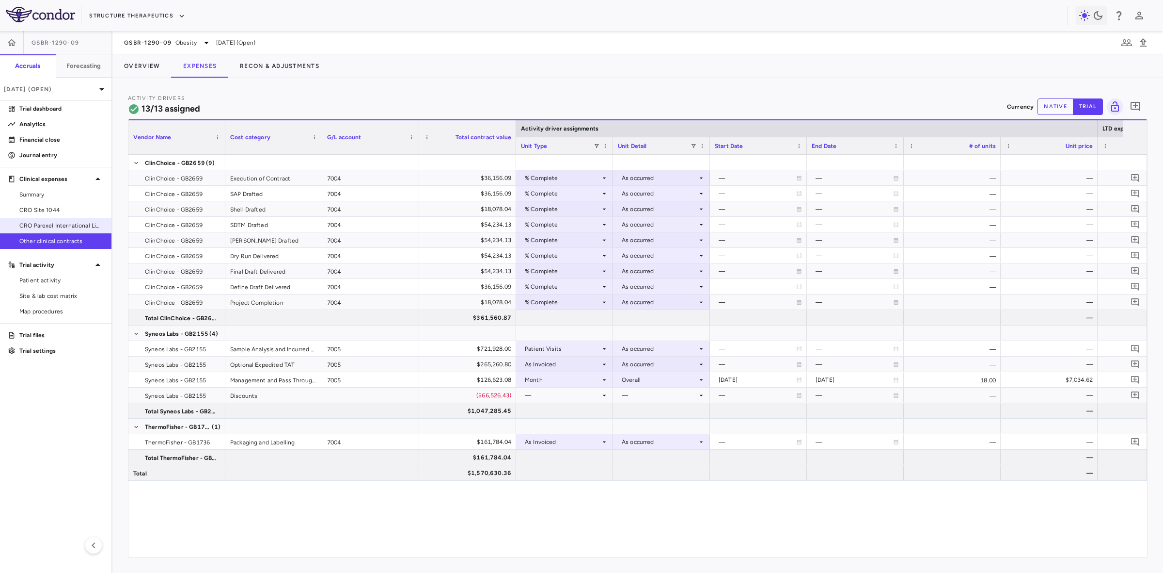
click at [45, 217] on link "CRO Site 1044" at bounding box center [55, 210] width 111 height 15
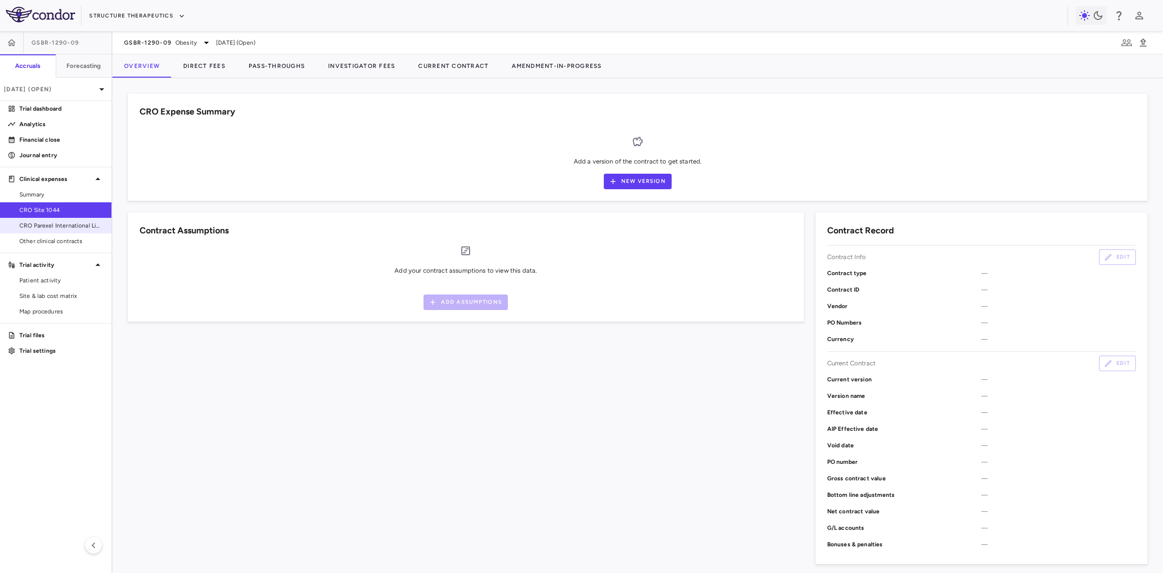
click at [51, 223] on span "CRO Parexel International Limited" at bounding box center [61, 225] width 84 height 9
click at [211, 63] on button "Direct Fees" at bounding box center [204, 65] width 65 height 23
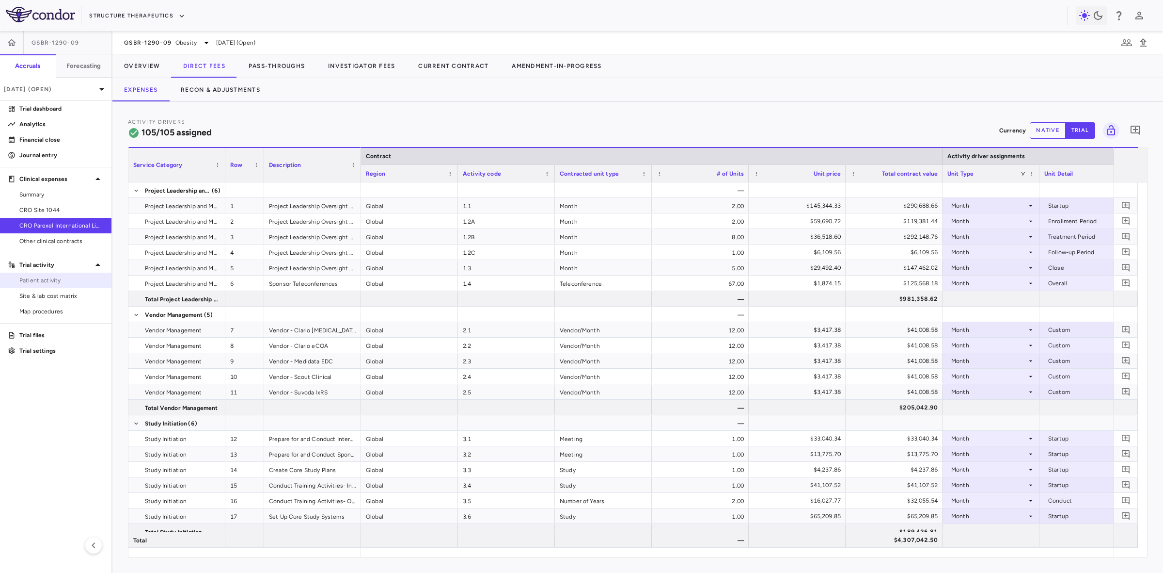
click at [64, 277] on span "Patient activity" at bounding box center [61, 280] width 84 height 9
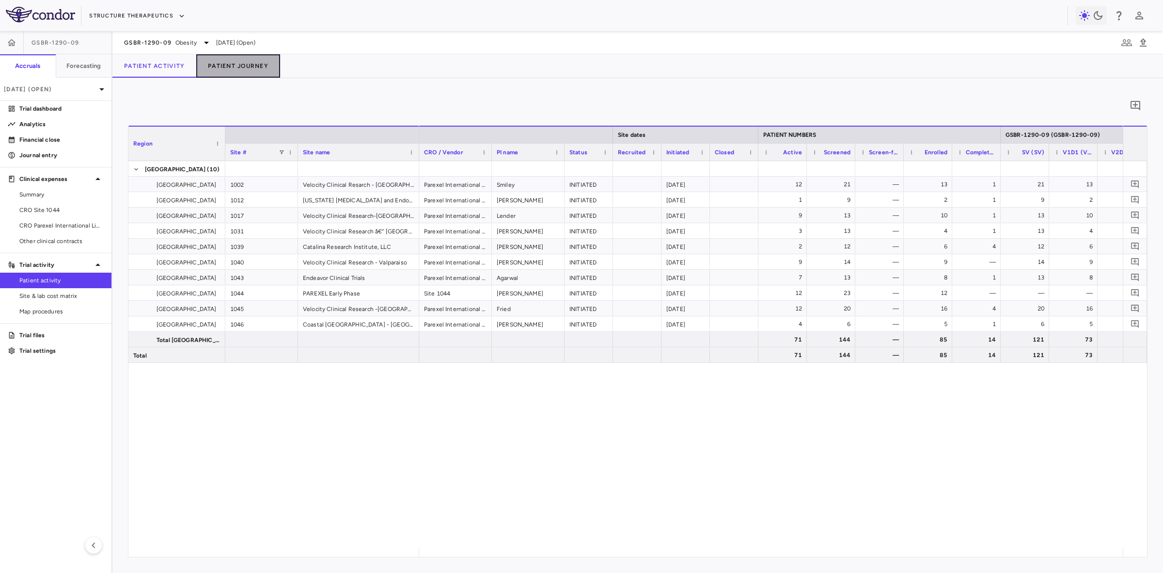
click at [247, 62] on button "Patient Journey" at bounding box center [238, 65] width 84 height 23
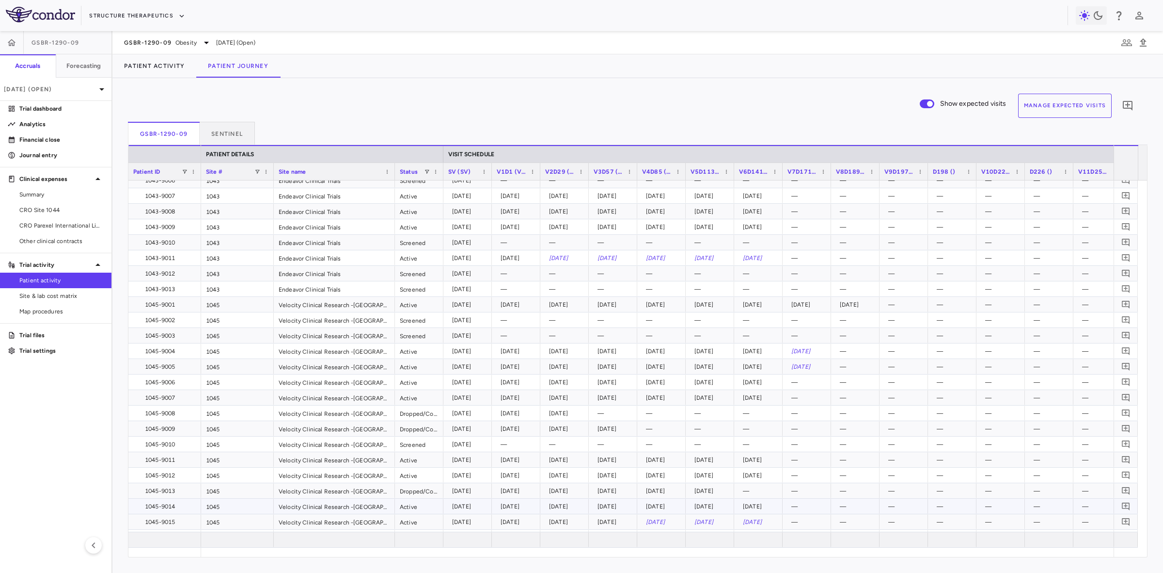
scroll to position [1464, 0]
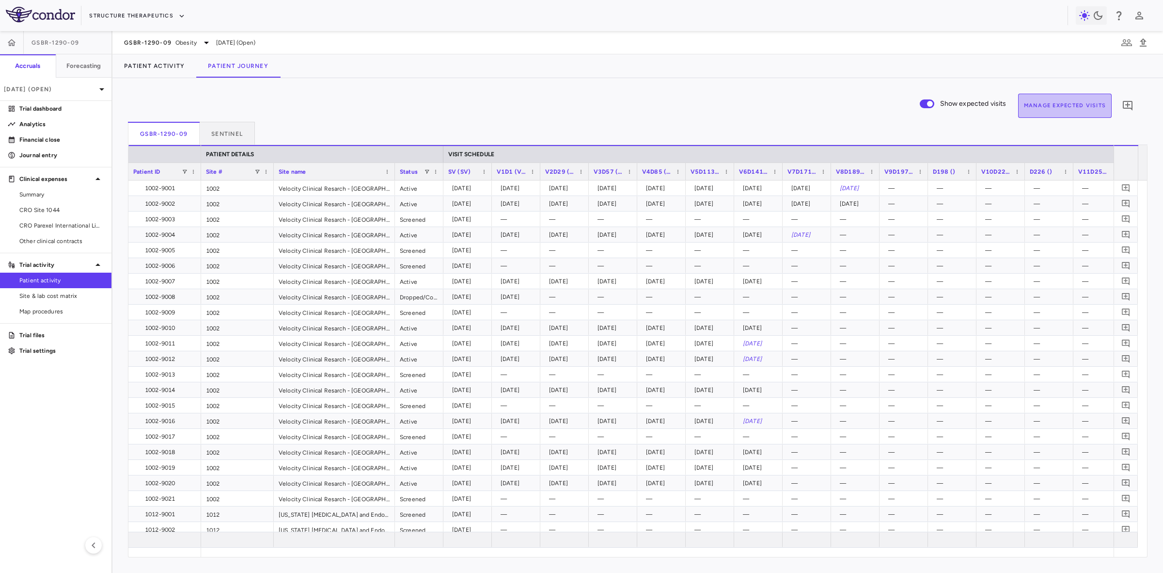
click at [1048, 110] on button "Manage Expected Visits" at bounding box center [1065, 106] width 94 height 24
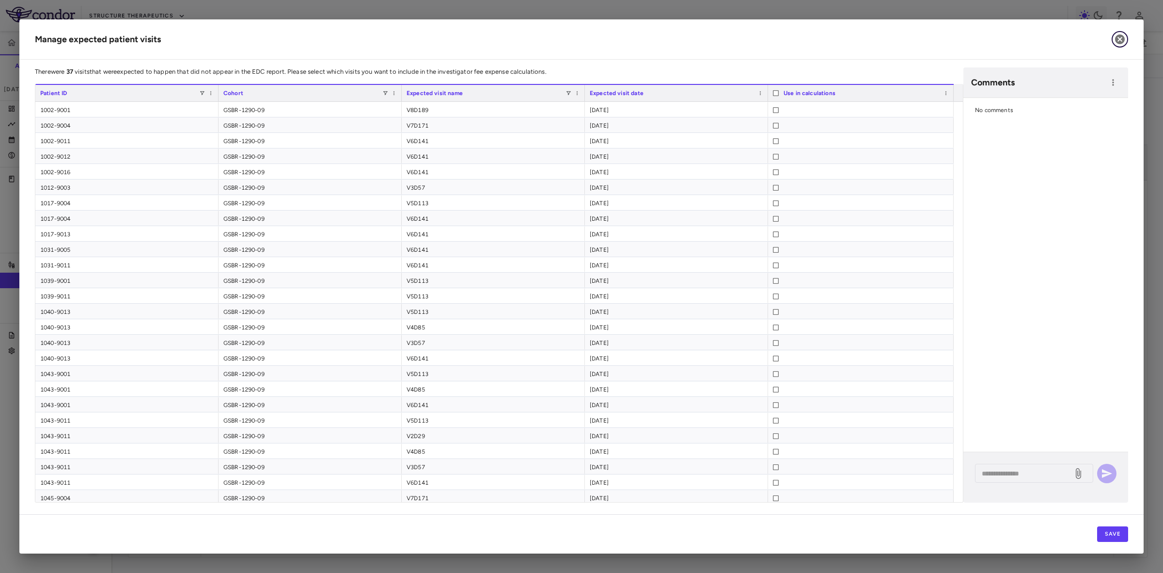
click at [1120, 39] on icon "button" at bounding box center [1120, 39] width 12 height 12
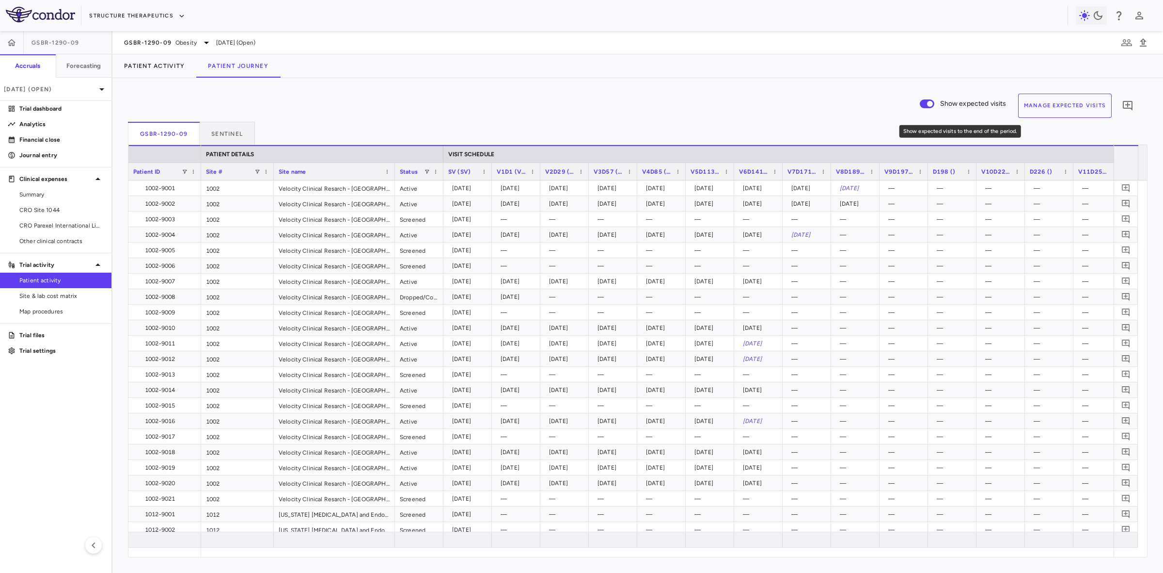
click at [926, 108] on span "Show expected visits to the end of the period." at bounding box center [927, 104] width 26 height 20
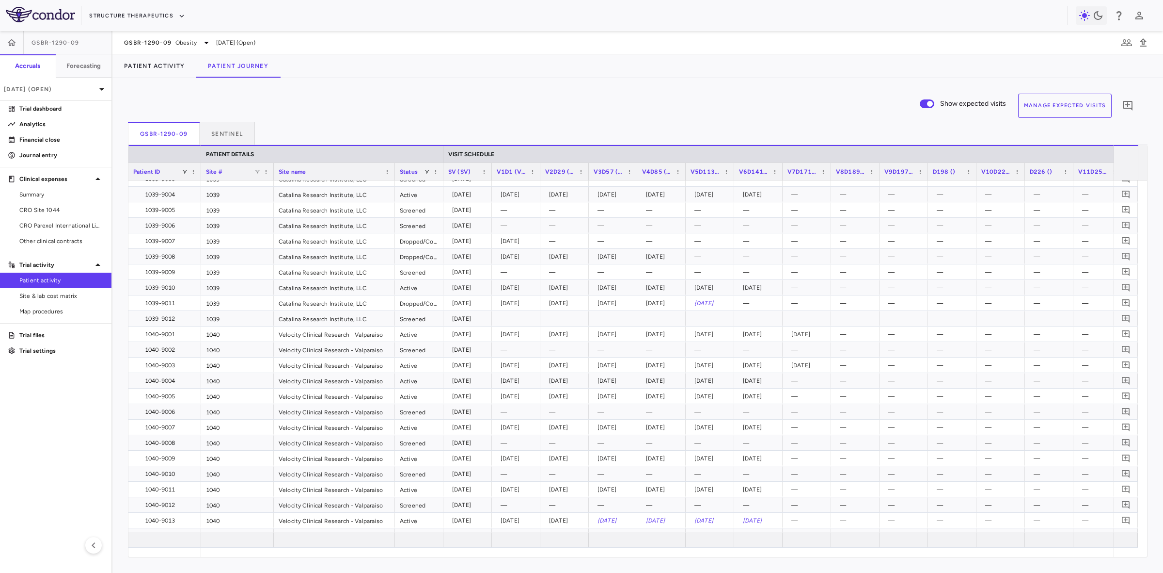
scroll to position [1030, 0]
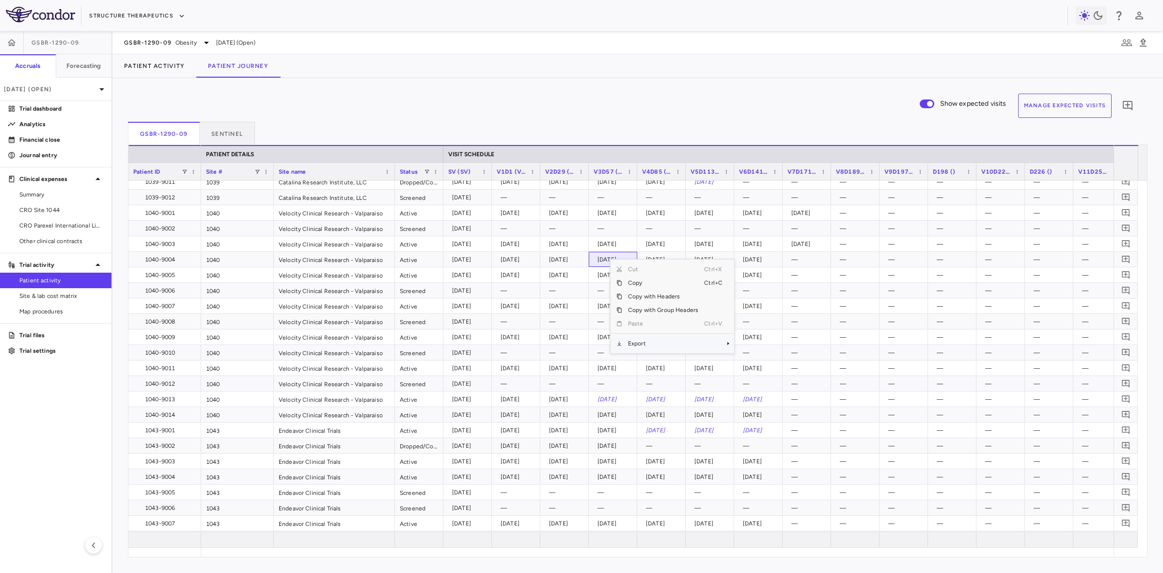
click at [646, 340] on span "Export" at bounding box center [663, 343] width 82 height 14
click at [757, 359] on span "Excel Export" at bounding box center [767, 360] width 46 height 14
click at [1055, 103] on button "Manage Expected Visits" at bounding box center [1065, 106] width 94 height 24
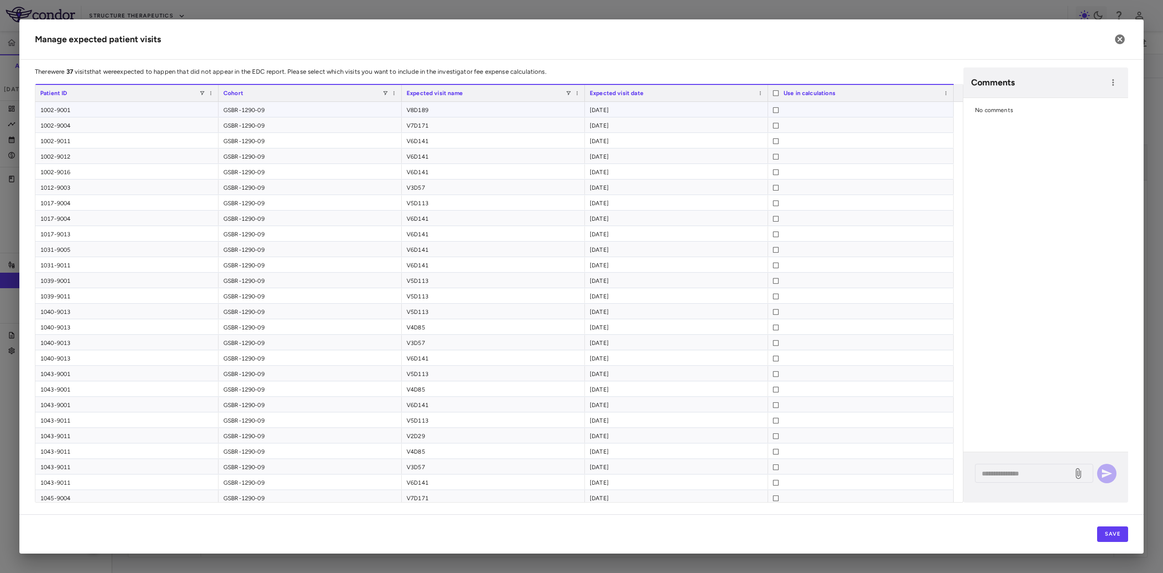
click at [97, 107] on div "1002-9001" at bounding box center [126, 109] width 183 height 15
click at [445, 107] on div "V8D189" at bounding box center [493, 109] width 183 height 15
click at [737, 39] on h2 "Manage expected patient visits" at bounding box center [581, 39] width 1125 height 40
click at [1122, 37] on icon "button" at bounding box center [1120, 39] width 10 height 10
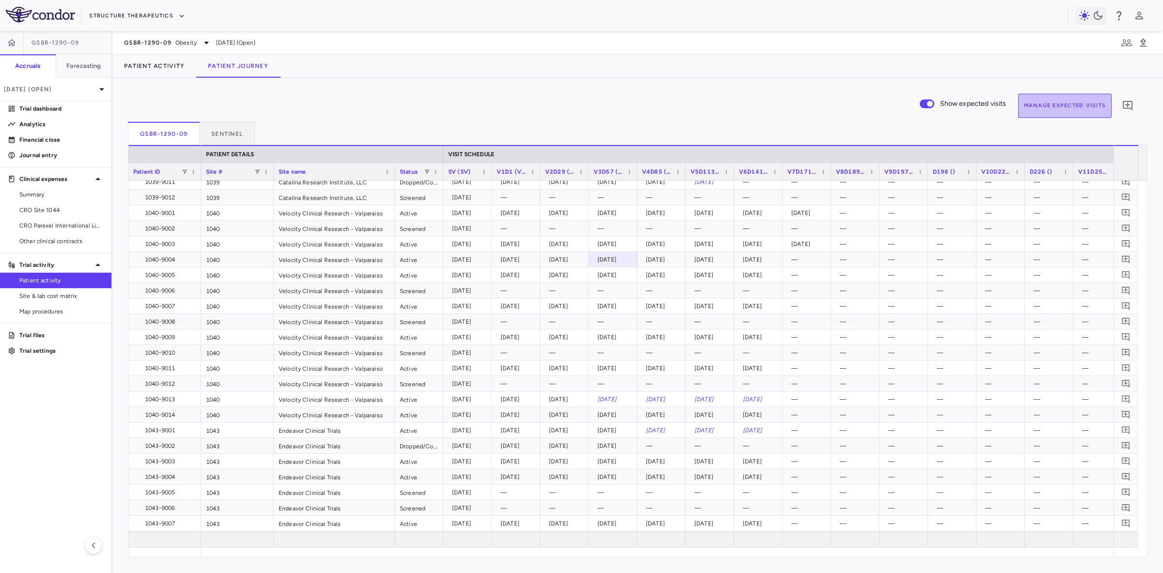
click at [1057, 108] on button "Manage Expected Visits" at bounding box center [1065, 106] width 94 height 24
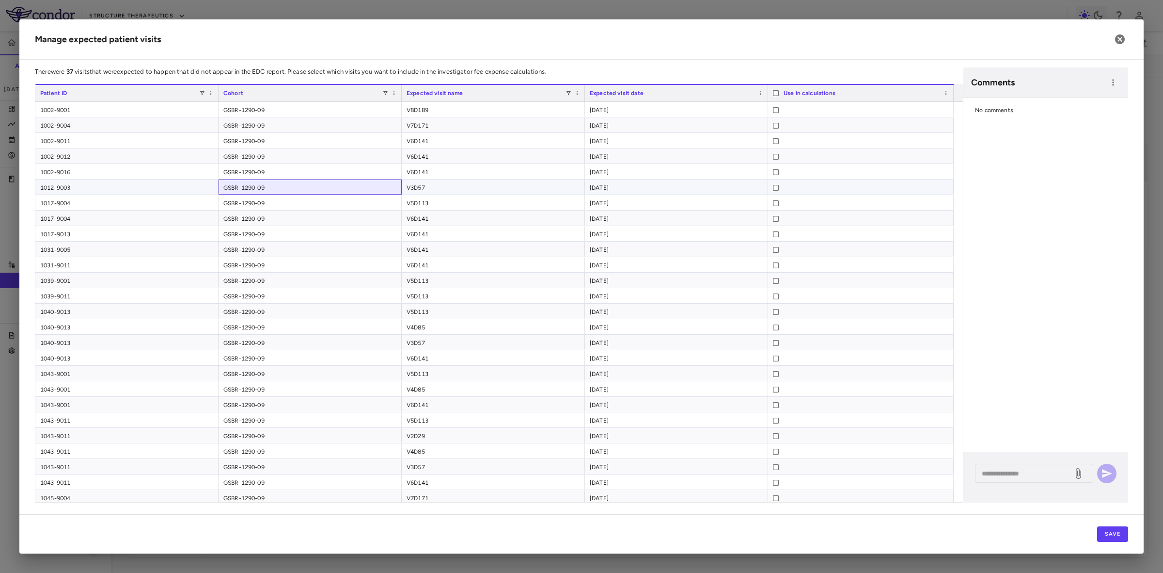
click at [389, 188] on div "GSBR-1290-09" at bounding box center [310, 186] width 183 height 15
click at [603, 49] on h2 "Manage expected patient visits" at bounding box center [581, 39] width 1125 height 40
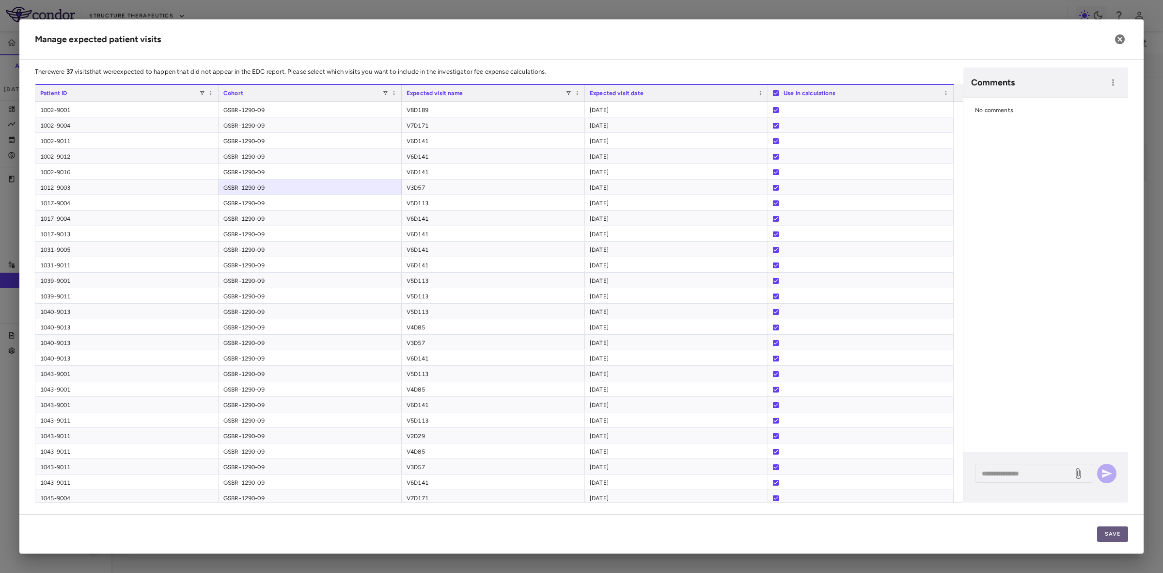
click at [1107, 535] on button "Save" at bounding box center [1112, 534] width 31 height 16
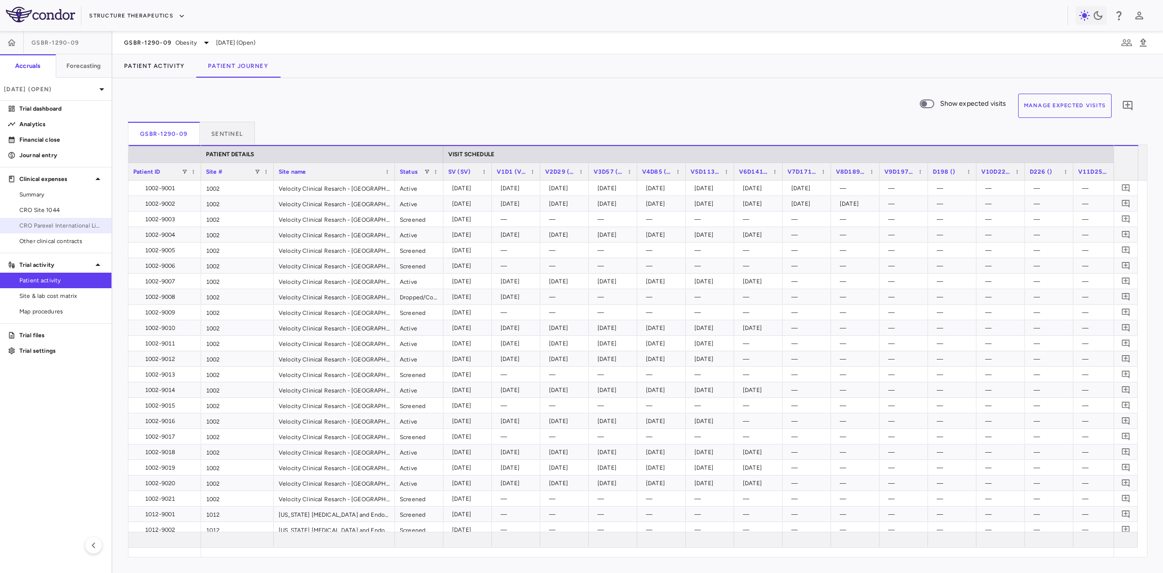
click at [64, 224] on span "CRO Parexel International Limited" at bounding box center [61, 225] width 84 height 9
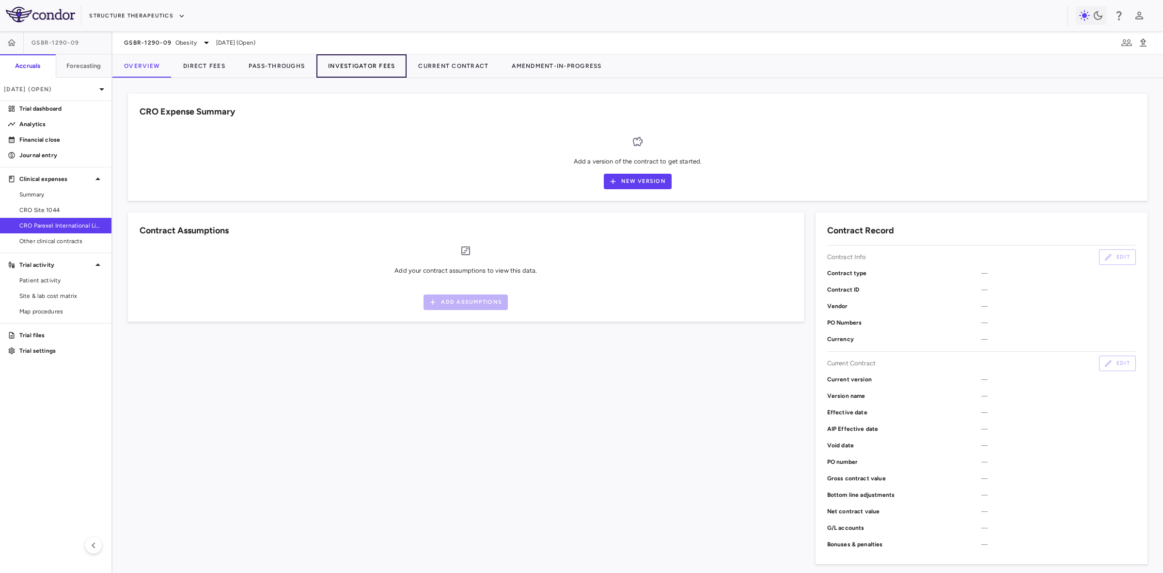
click at [403, 68] on button "Investigator Fees" at bounding box center [362, 65] width 90 height 23
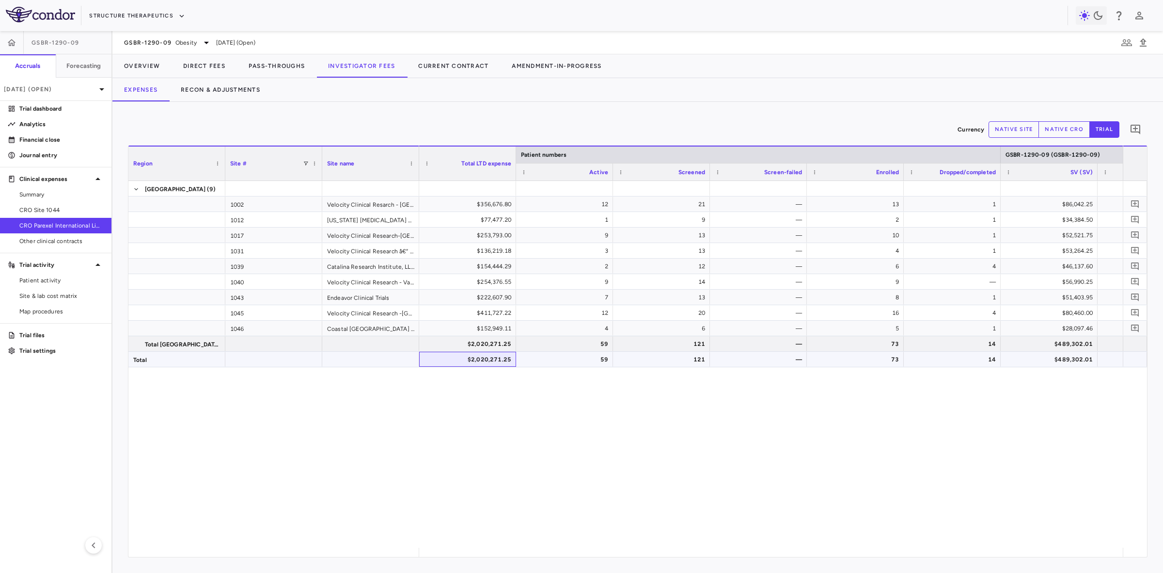
click at [490, 364] on div "$2,020,271.25" at bounding box center [469, 359] width 83 height 16
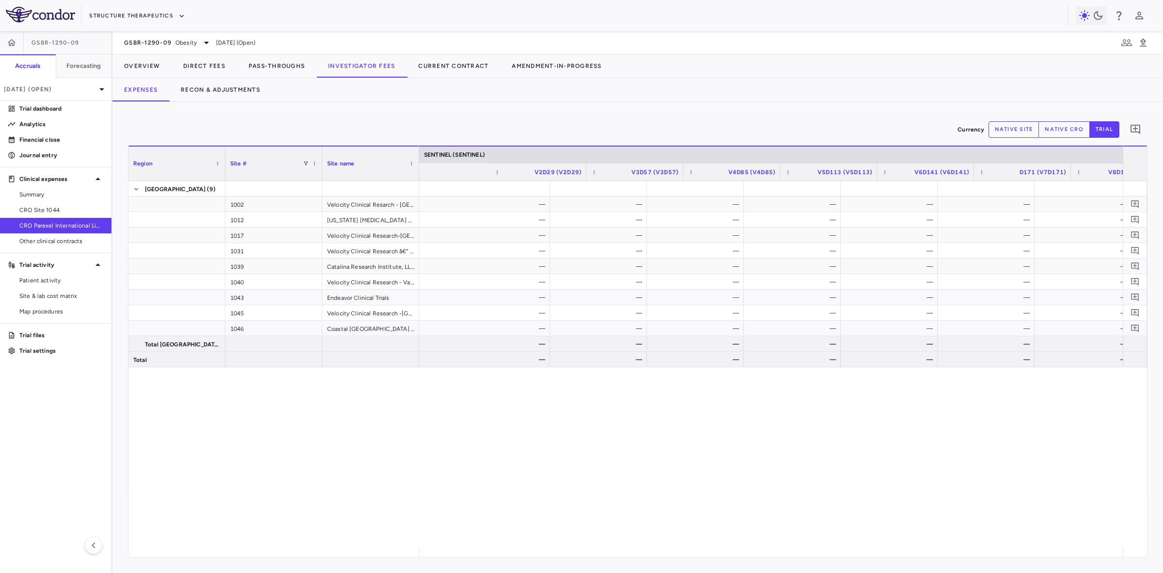
scroll to position [0, 2625]
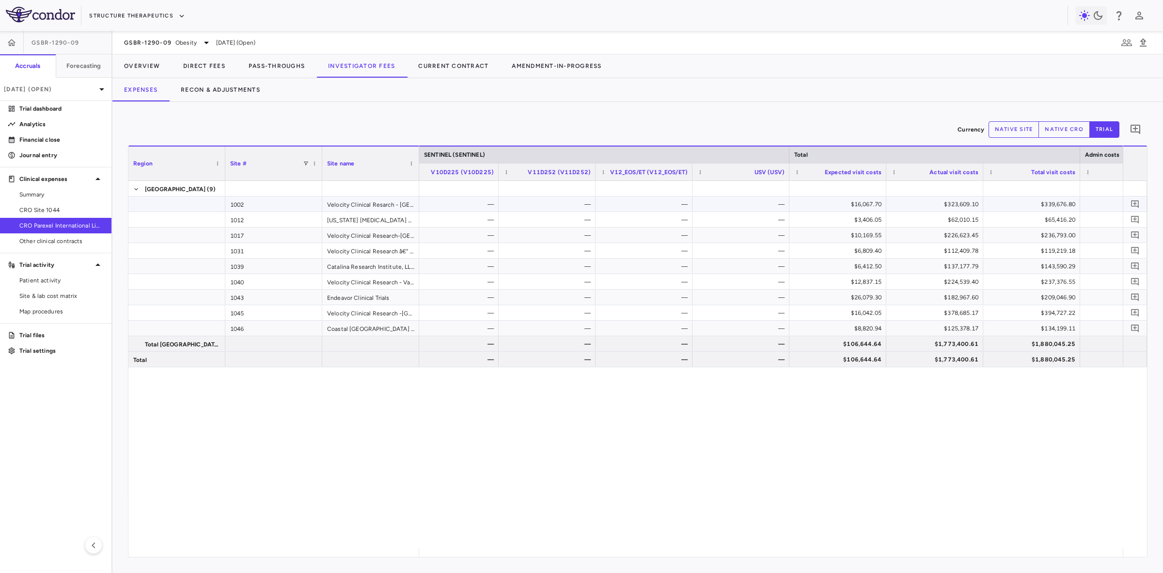
click at [859, 203] on div "$16,067.70" at bounding box center [839, 204] width 83 height 16
click at [222, 93] on button "Recon & Adjustments" at bounding box center [220, 89] width 103 height 23
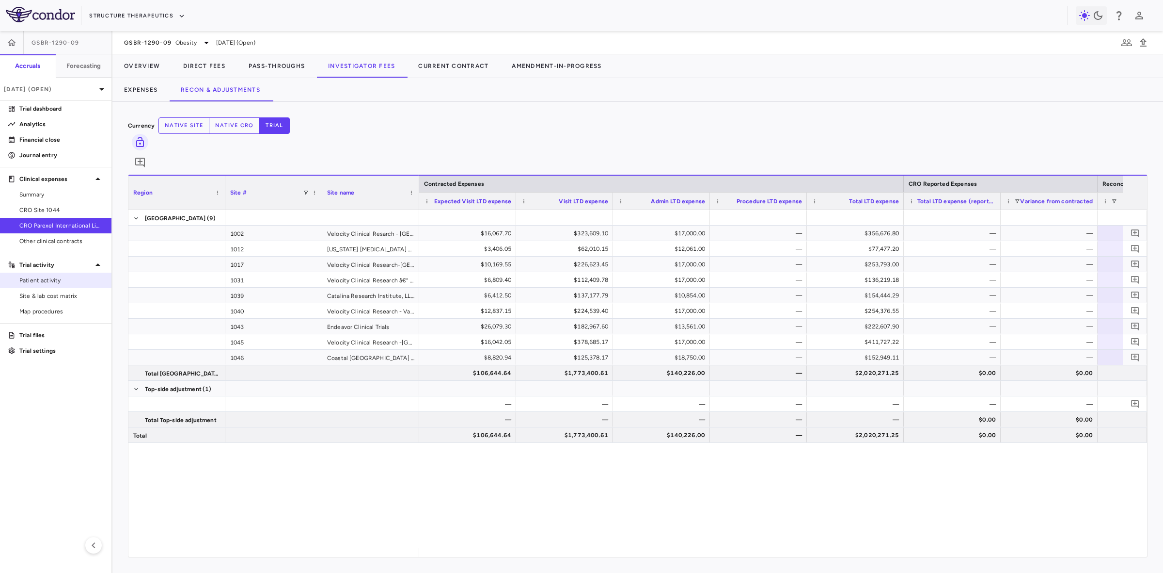
click at [52, 276] on span "Patient activity" at bounding box center [61, 280] width 84 height 9
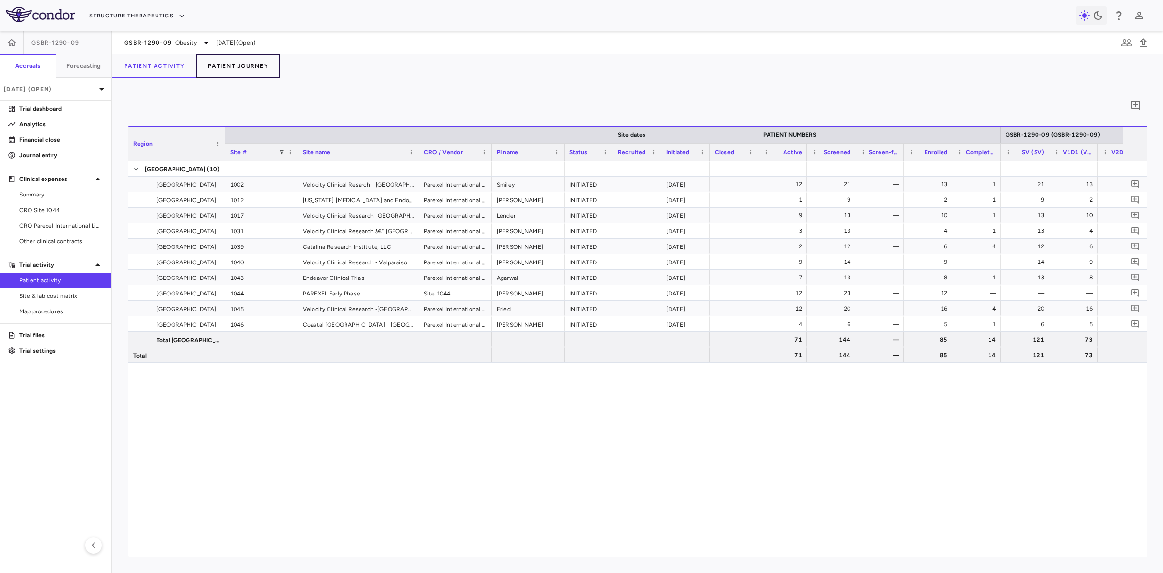
click at [240, 68] on button "Patient Journey" at bounding box center [238, 65] width 84 height 23
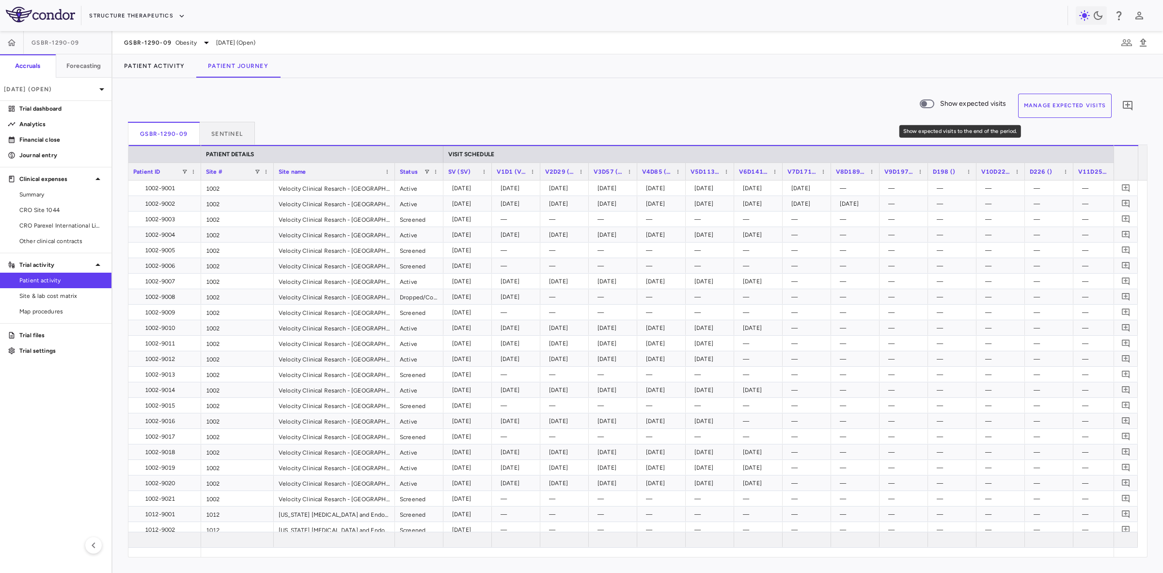
click at [930, 97] on span "Show expected visits to the end of the period." at bounding box center [927, 104] width 26 height 20
click at [1066, 105] on button "Manage Expected Visits" at bounding box center [1065, 106] width 94 height 24
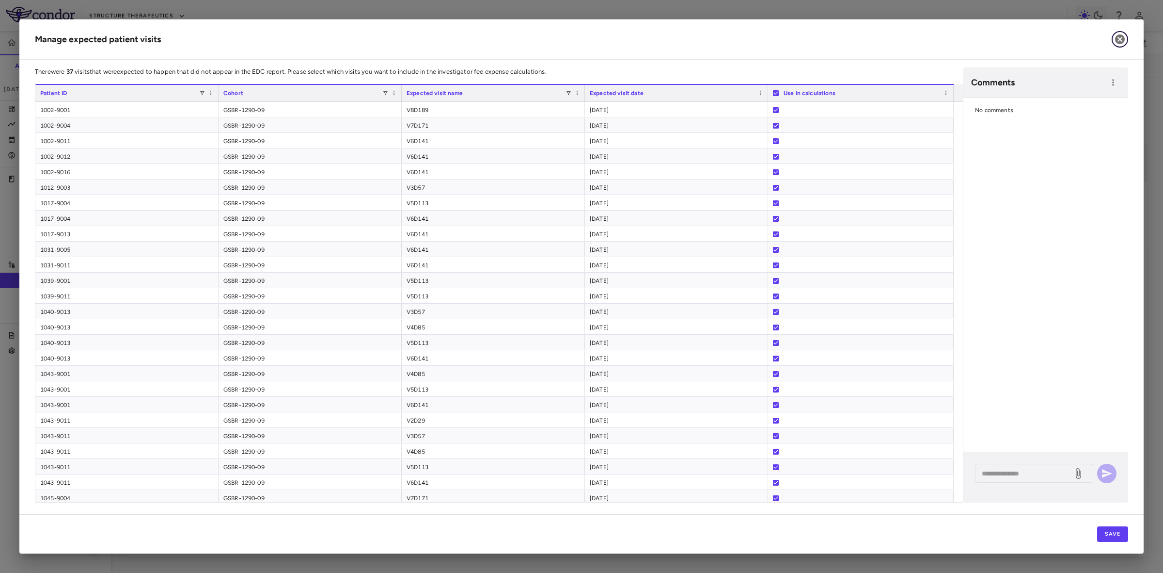
click at [1118, 41] on icon "button" at bounding box center [1120, 39] width 12 height 12
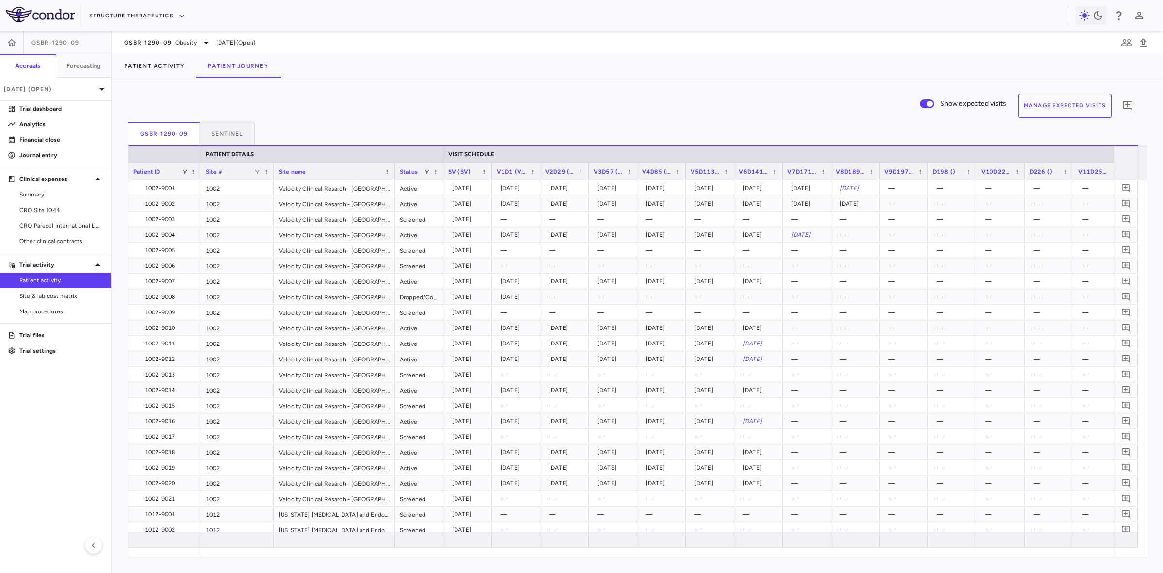
click at [387, 139] on div "GSBR-1290-09 Sentinel" at bounding box center [638, 133] width 1020 height 23
click at [1073, 107] on button "Manage Expected Visits" at bounding box center [1065, 106] width 94 height 24
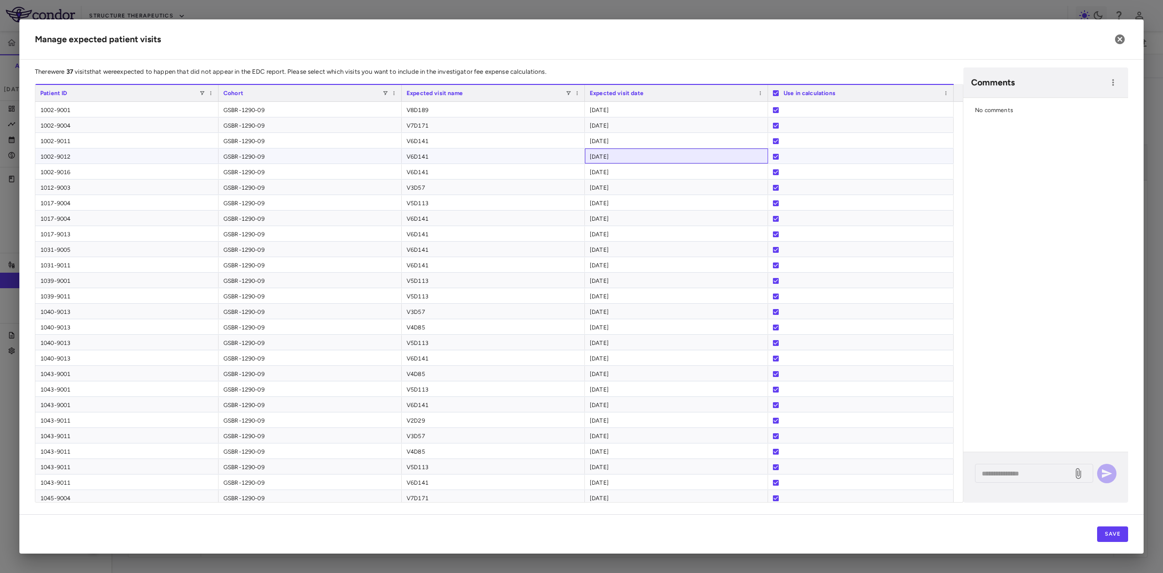
click at [636, 149] on div "2025-06-27" at bounding box center [676, 155] width 183 height 15
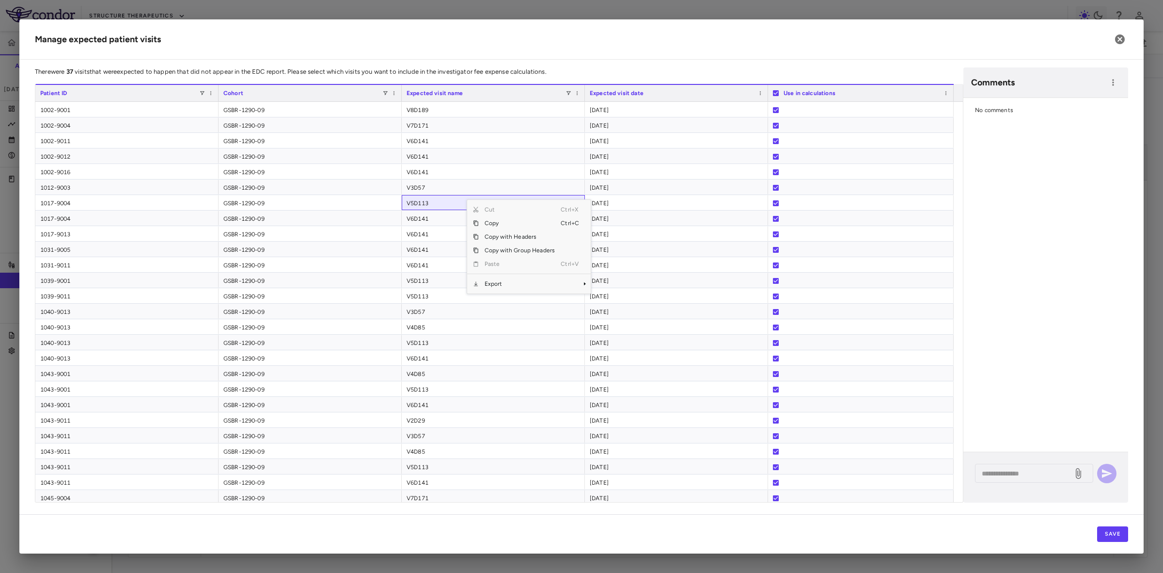
click at [620, 48] on h2 "Manage expected patient visits" at bounding box center [581, 39] width 1125 height 40
click at [1117, 42] on icon "button" at bounding box center [1120, 39] width 10 height 10
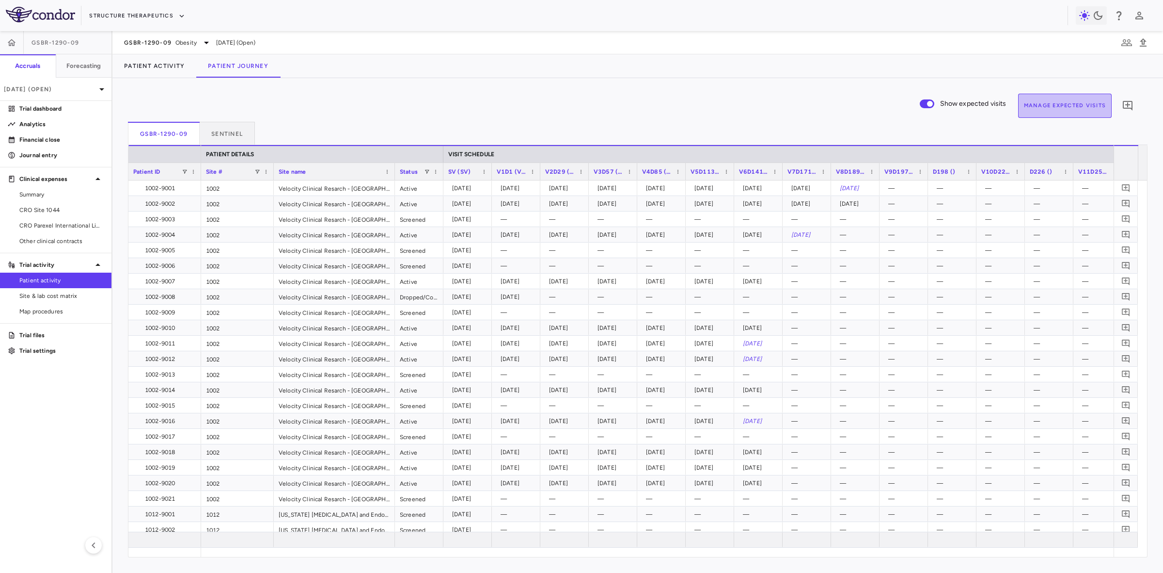
click at [1063, 99] on button "Manage Expected Visits" at bounding box center [1065, 106] width 94 height 24
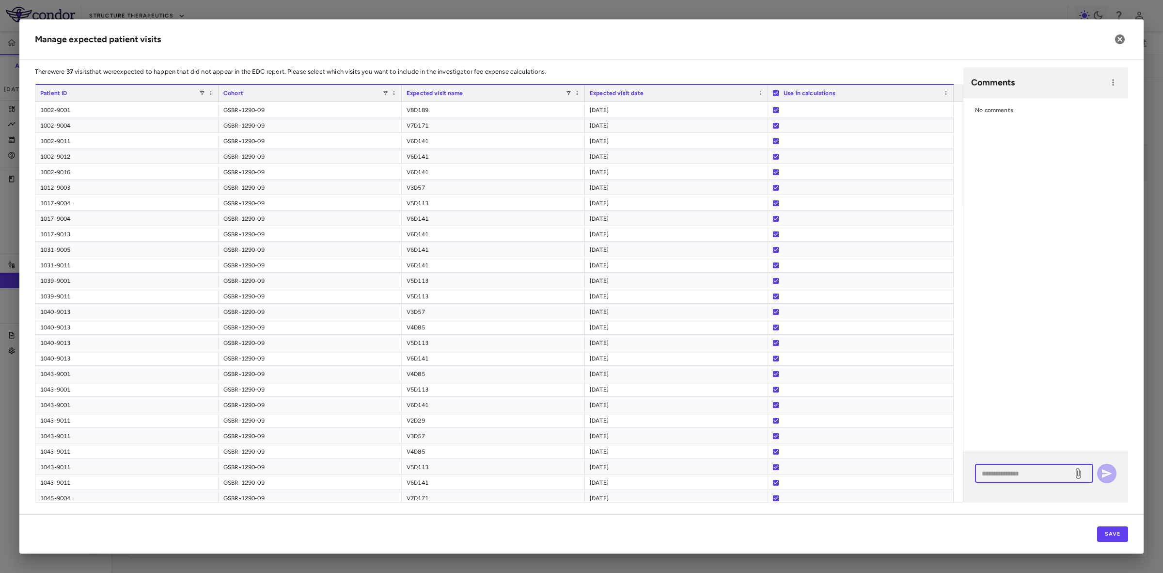
click at [1036, 474] on textarea at bounding box center [1024, 473] width 84 height 11
drag, startPoint x: 1121, startPoint y: 39, endPoint x: 940, endPoint y: 32, distance: 180.9
click at [777, 32] on h2 "Manage expected patient visits" at bounding box center [581, 39] width 1125 height 40
click at [1120, 41] on icon "button" at bounding box center [1120, 39] width 10 height 10
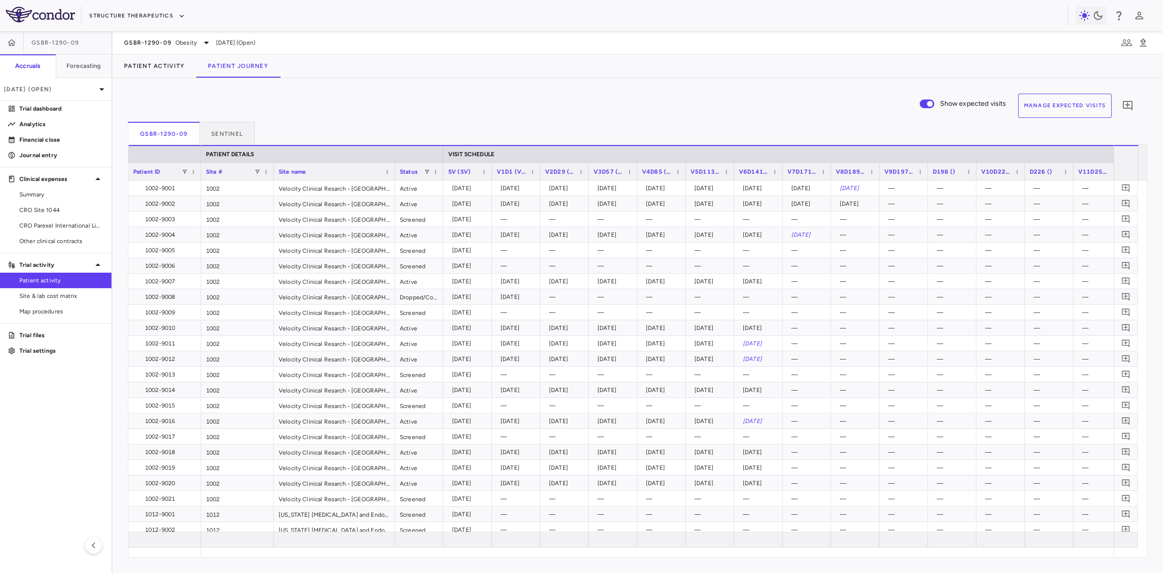
click at [445, 124] on div "GSBR-1290-09 Sentinel" at bounding box center [638, 133] width 1020 height 23
click at [44, 123] on p "Analytics" at bounding box center [61, 124] width 84 height 9
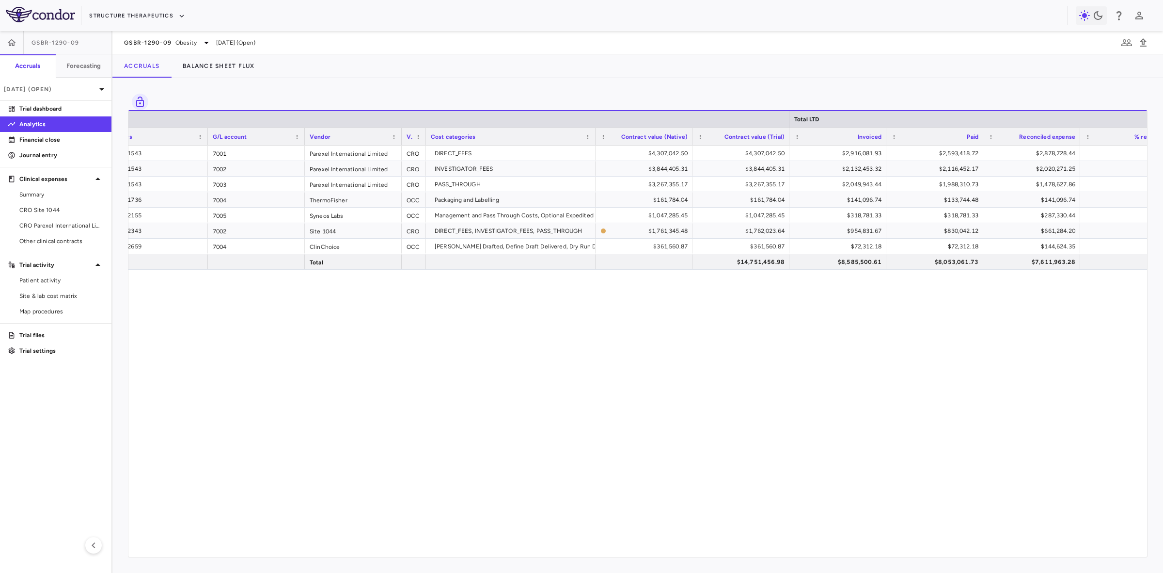
scroll to position [0, 23]
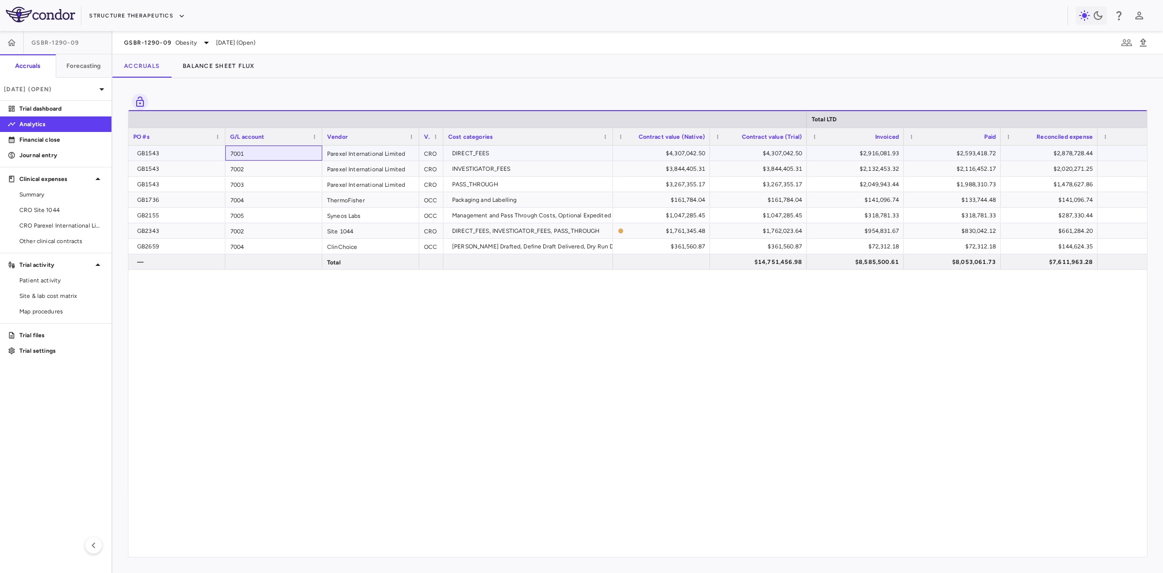
click at [262, 159] on div "7001" at bounding box center [273, 152] width 97 height 15
click at [95, 65] on h6 "Forecasting" at bounding box center [83, 66] width 35 height 9
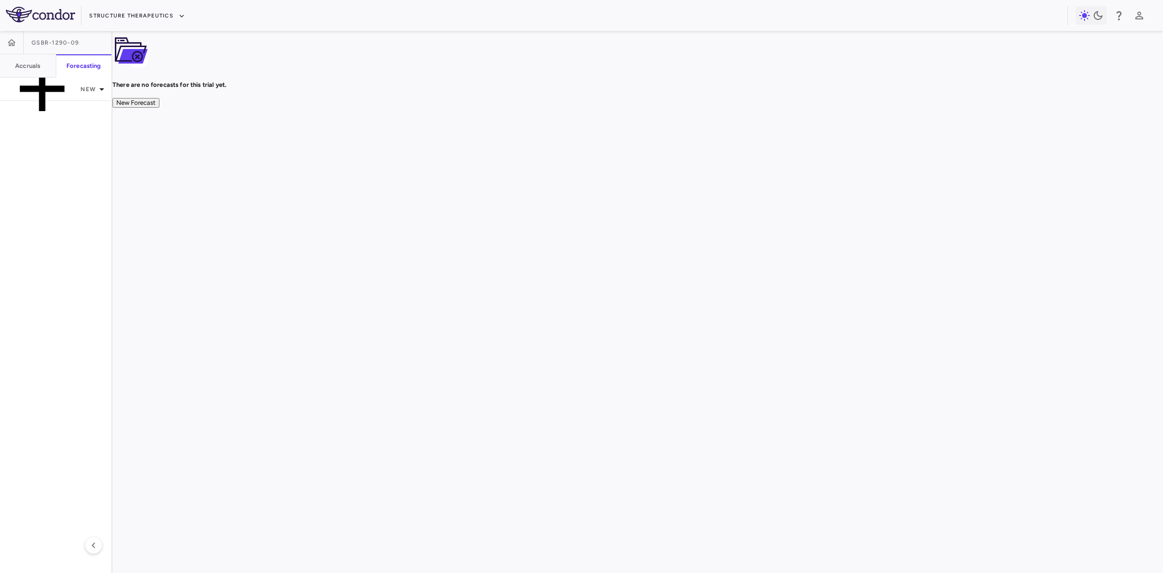
click at [159, 108] on button "New Forecast" at bounding box center [135, 103] width 47 height 10
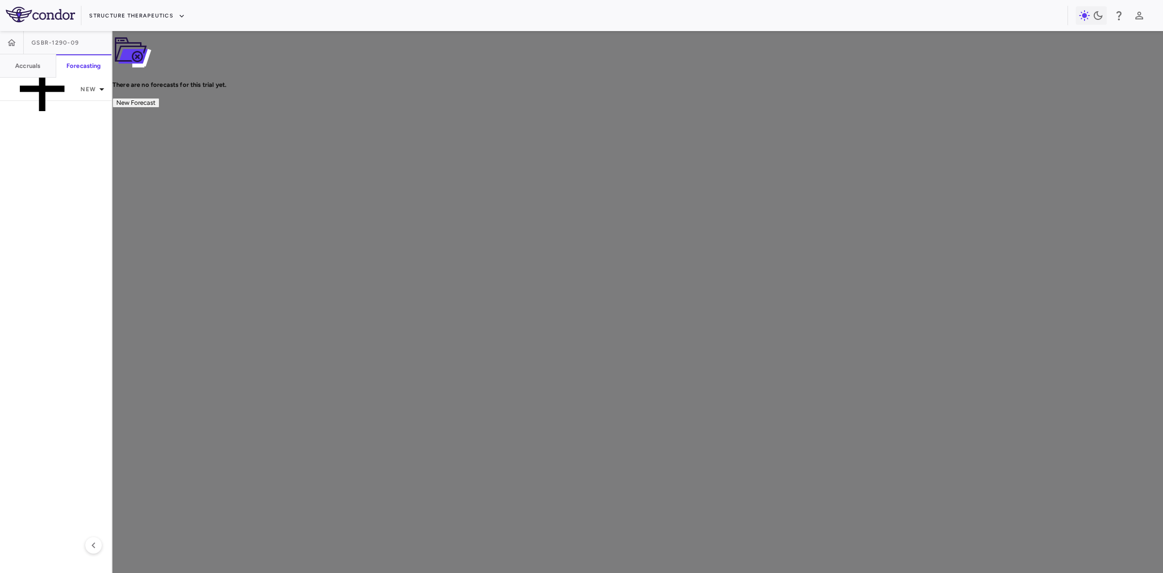
type input "****"
click at [541, 285] on body "Skip to sidebar Skip to main content Structure Therapeutics GSBR-1290-09 Accrua…" at bounding box center [581, 286] width 1163 height 573
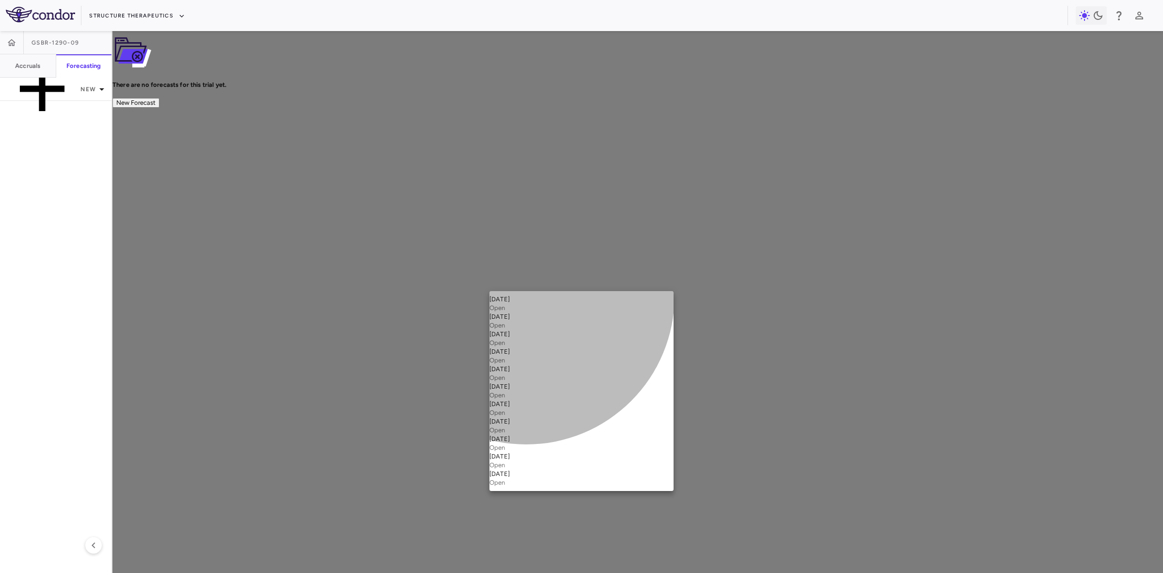
click at [526, 300] on div "Jul 2025 Open" at bounding box center [582, 303] width 184 height 17
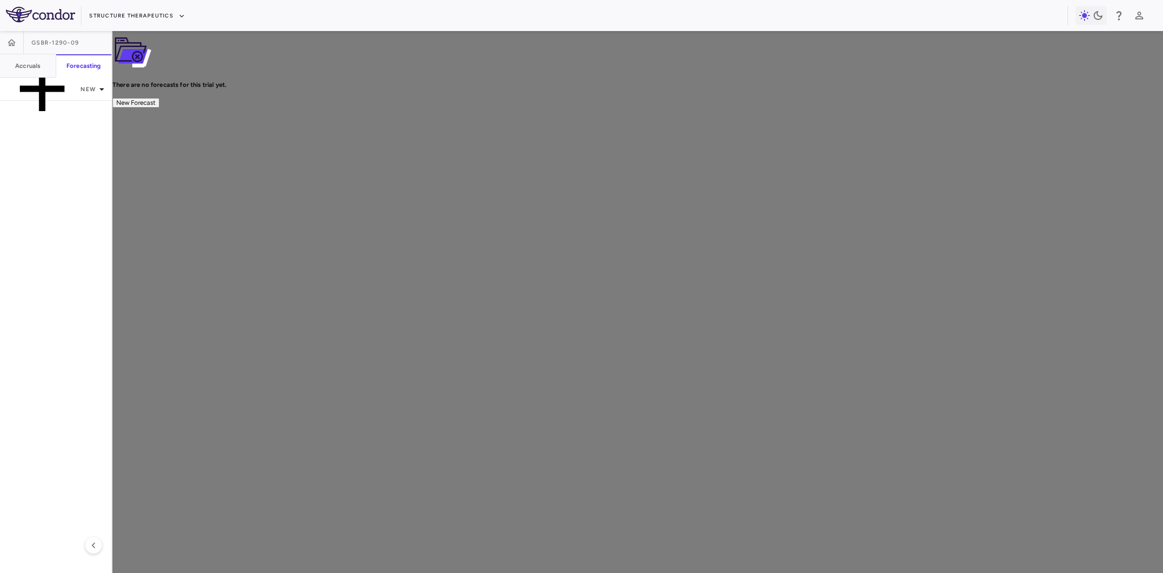
click at [545, 274] on body "**********" at bounding box center [581, 286] width 1163 height 573
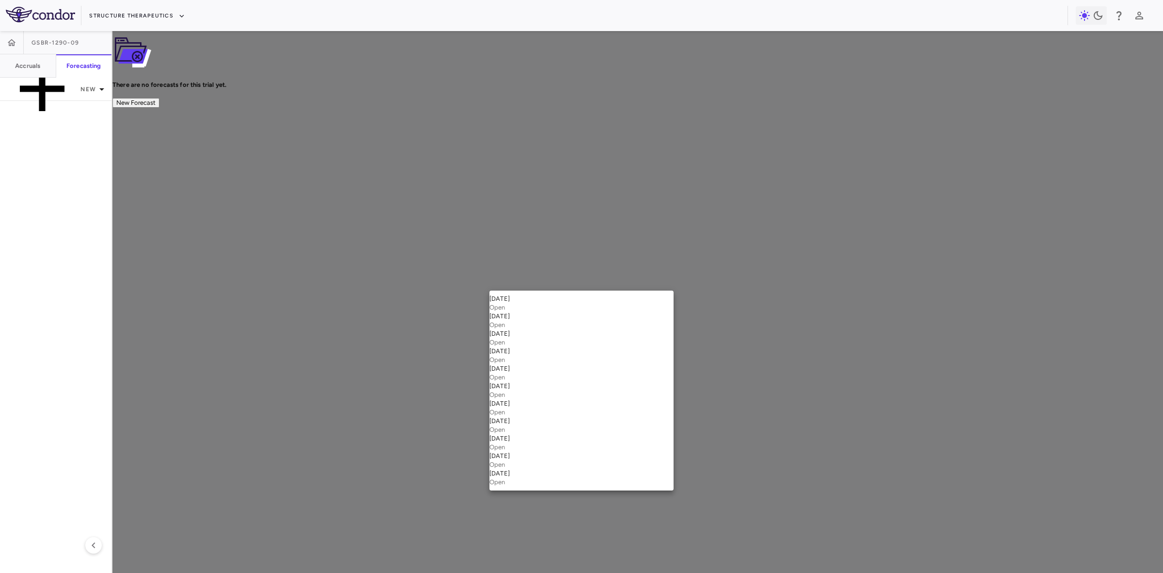
click at [521, 318] on div "Jun 2025" at bounding box center [582, 316] width 184 height 9
type input "**********"
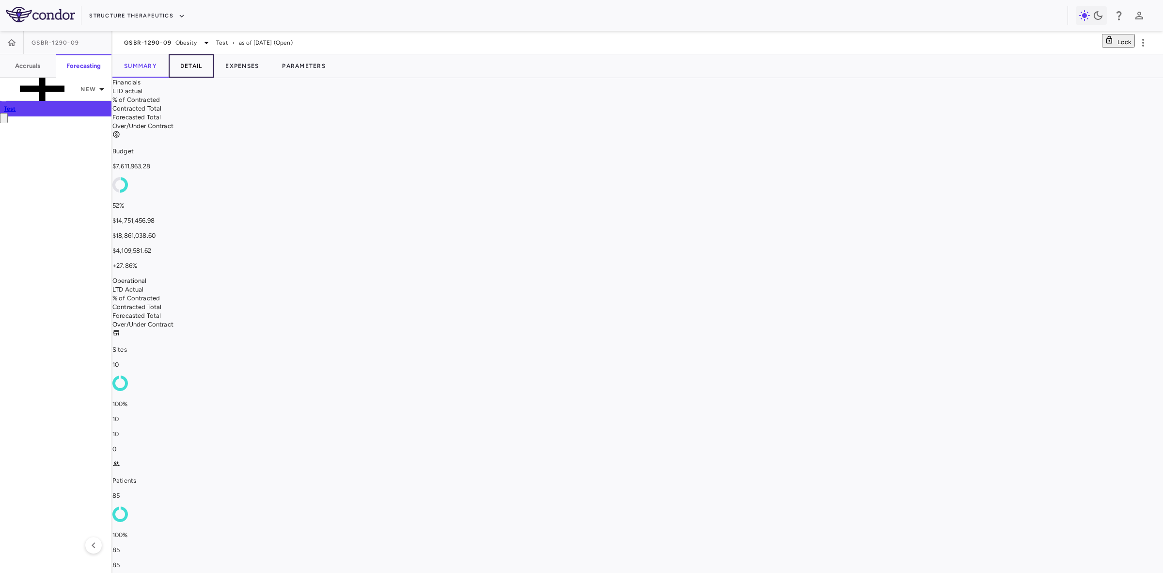
click at [199, 68] on button "Detail" at bounding box center [192, 65] width 46 height 23
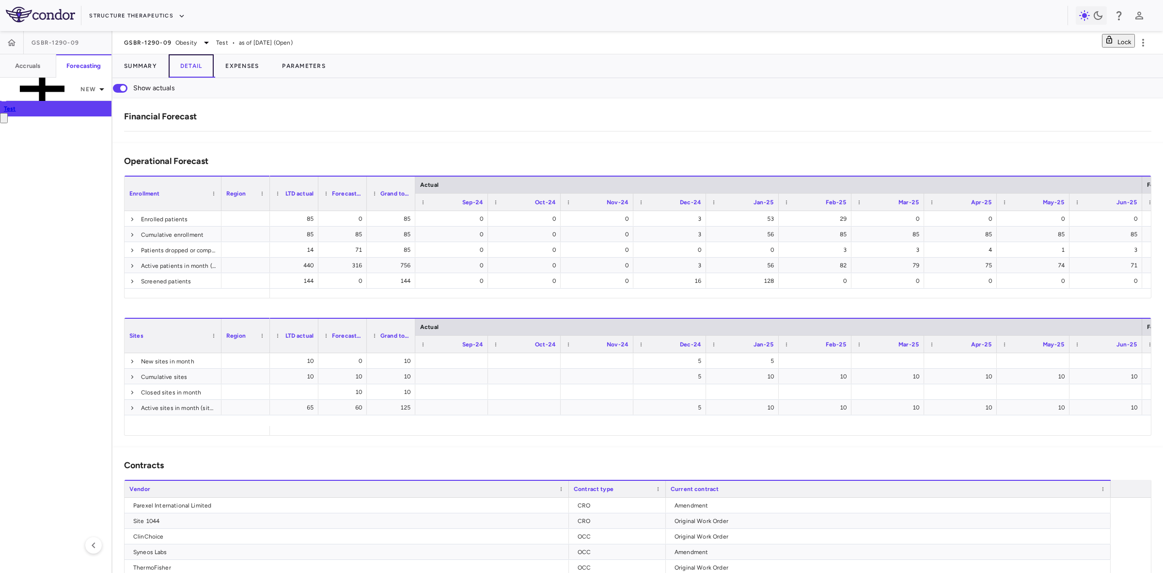
scroll to position [0, 180]
click at [254, 64] on button "Expenses" at bounding box center [242, 65] width 57 height 23
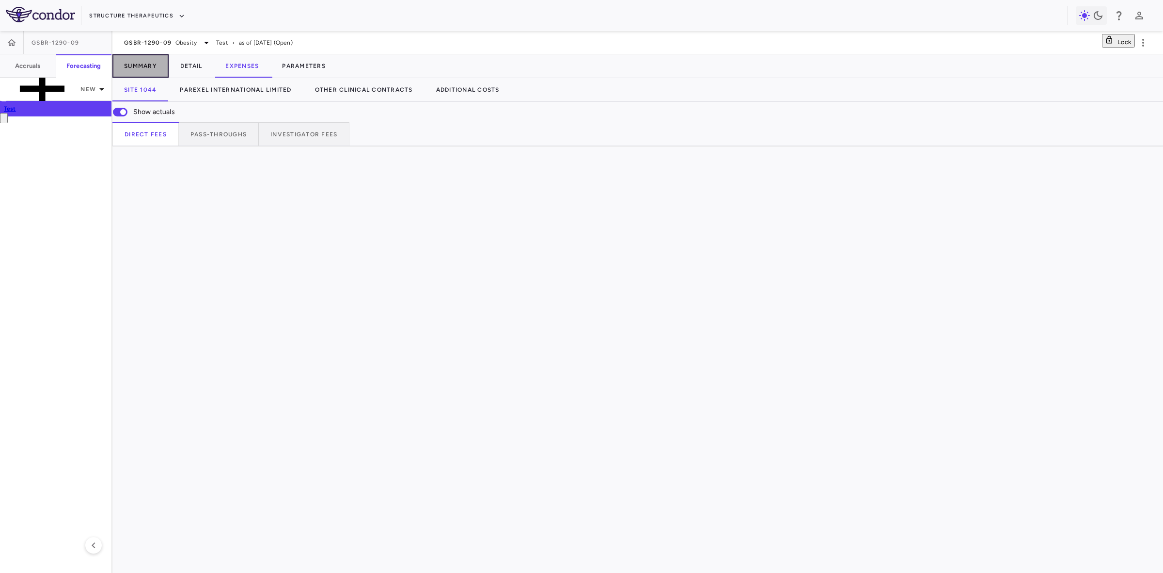
click at [134, 65] on button "Summary" at bounding box center [140, 65] width 56 height 23
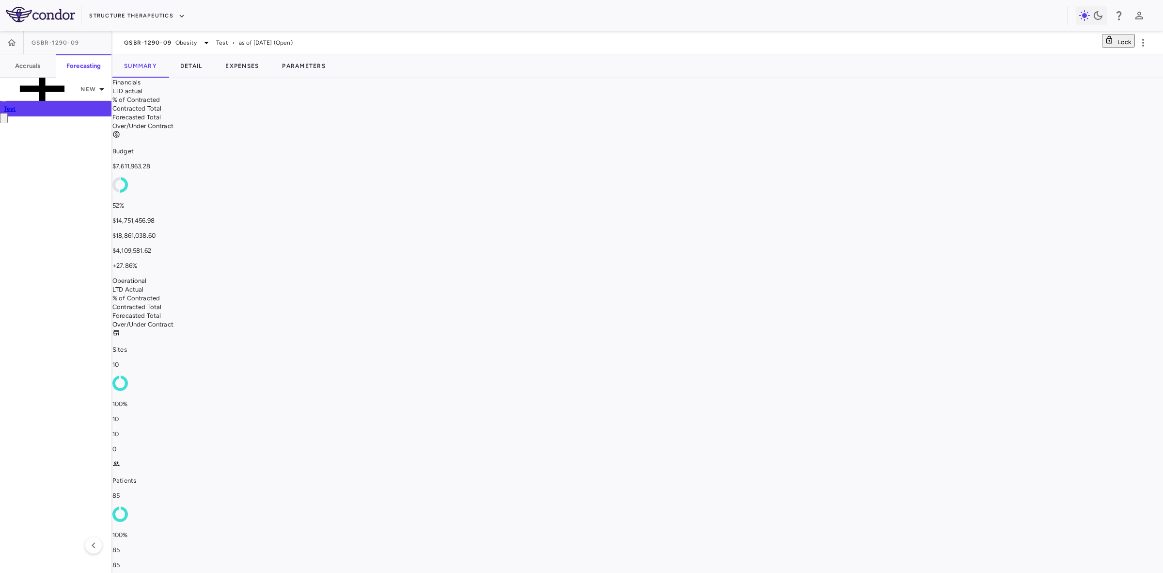
click at [181, 476] on p "Patients" at bounding box center [637, 480] width 1051 height 9
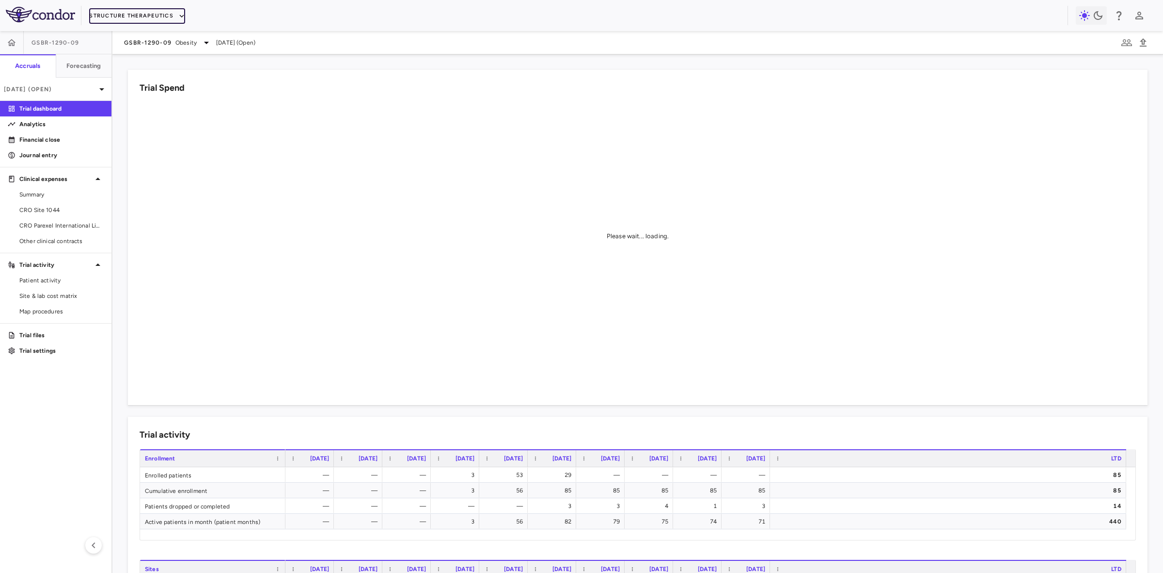
click at [157, 11] on button "Structure Therapeutics" at bounding box center [137, 16] width 96 height 16
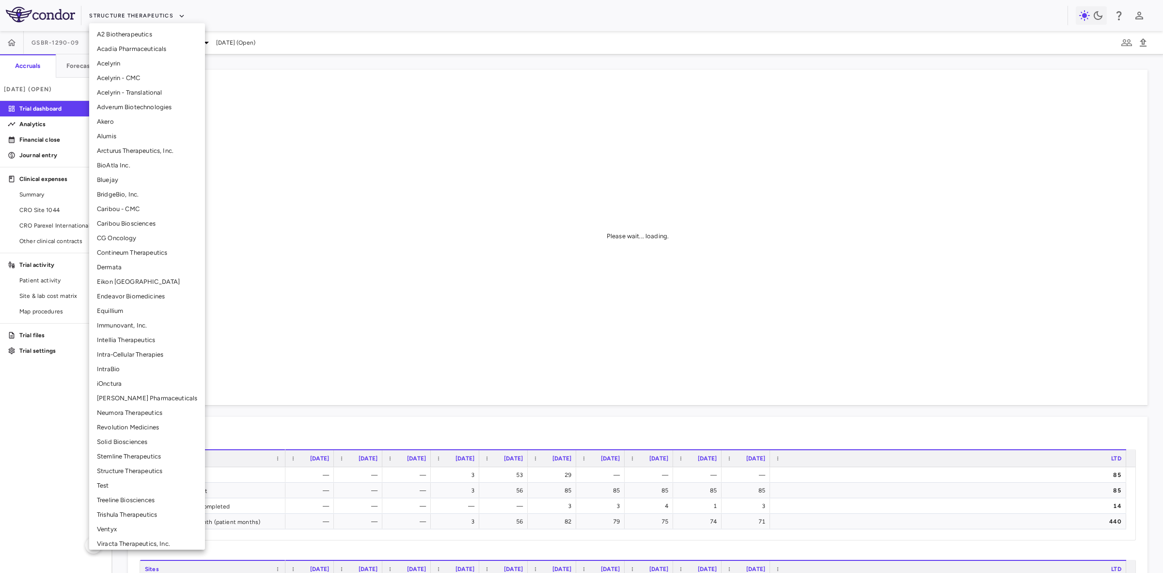
click at [132, 190] on li "BridgeBio, Inc." at bounding box center [147, 194] width 116 height 15
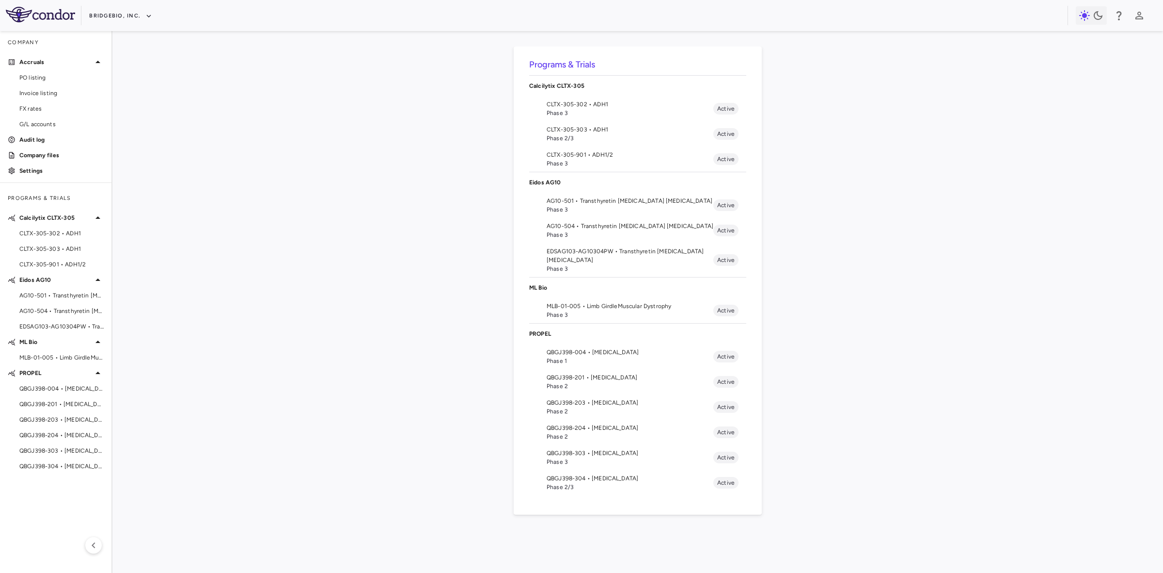
click at [594, 197] on span "AG10-501 • Transthyretin Amyloid Cardiomyopathy" at bounding box center [630, 200] width 167 height 9
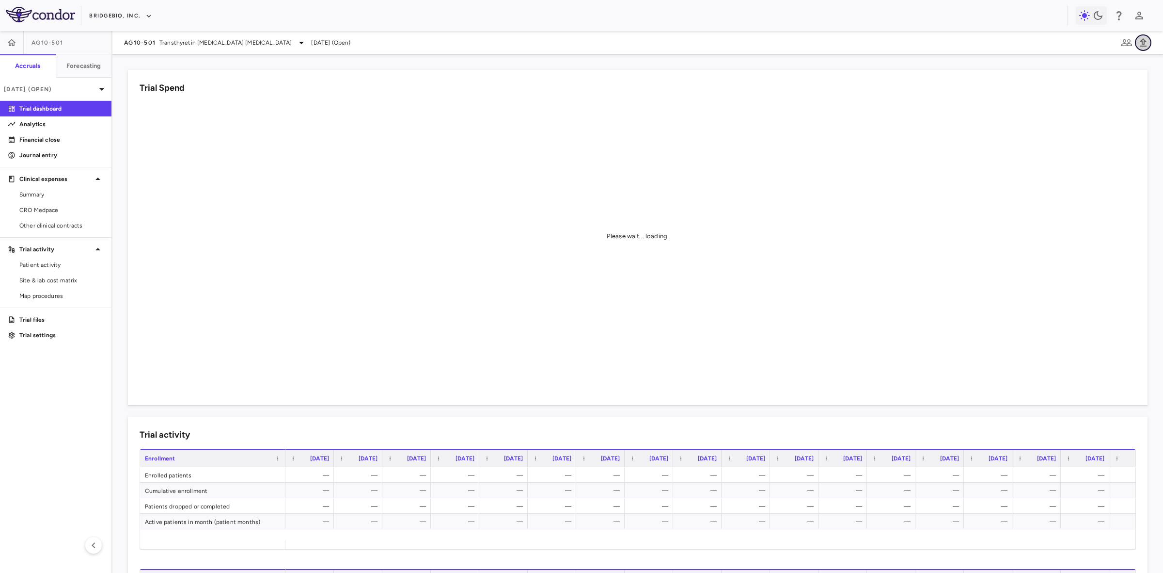
click at [1147, 44] on icon "button" at bounding box center [1144, 43] width 12 height 12
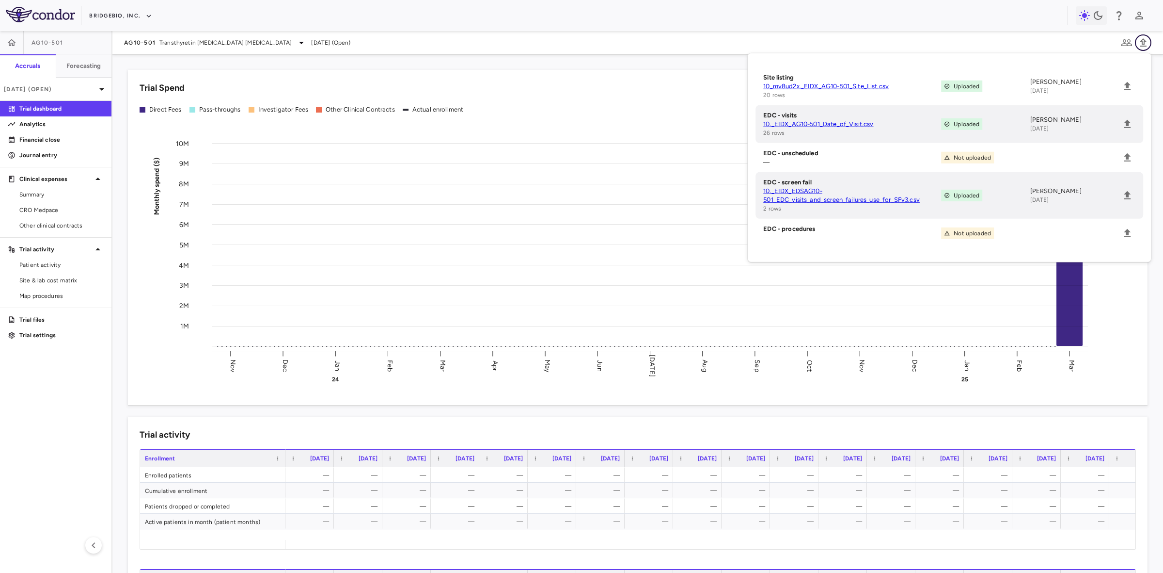
click at [1147, 44] on icon "button" at bounding box center [1144, 43] width 12 height 12
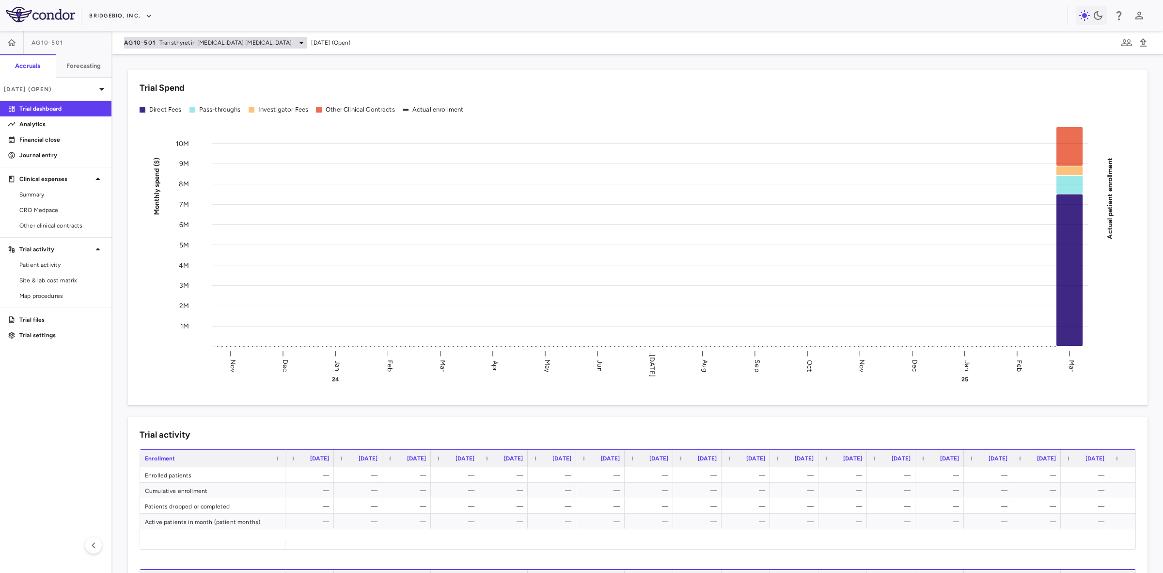
click at [162, 38] on span "Transthyretin [MEDICAL_DATA] [MEDICAL_DATA]" at bounding box center [225, 42] width 132 height 9
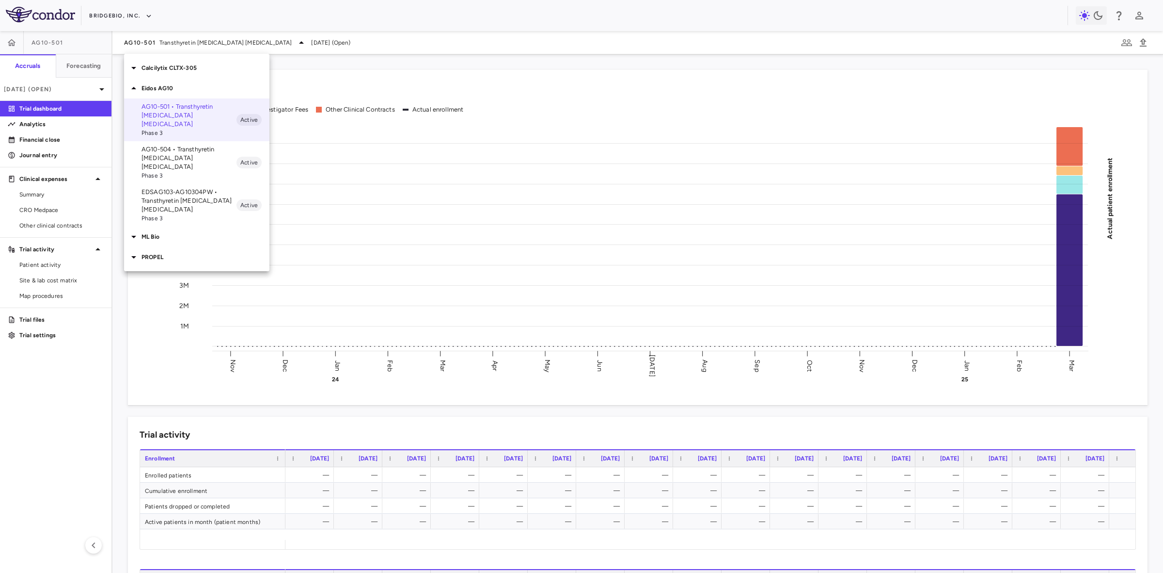
click at [185, 188] on p "EDSAG103-AG10304PW • Transthyretin Amyloid Cardiomyopathy" at bounding box center [189, 201] width 95 height 26
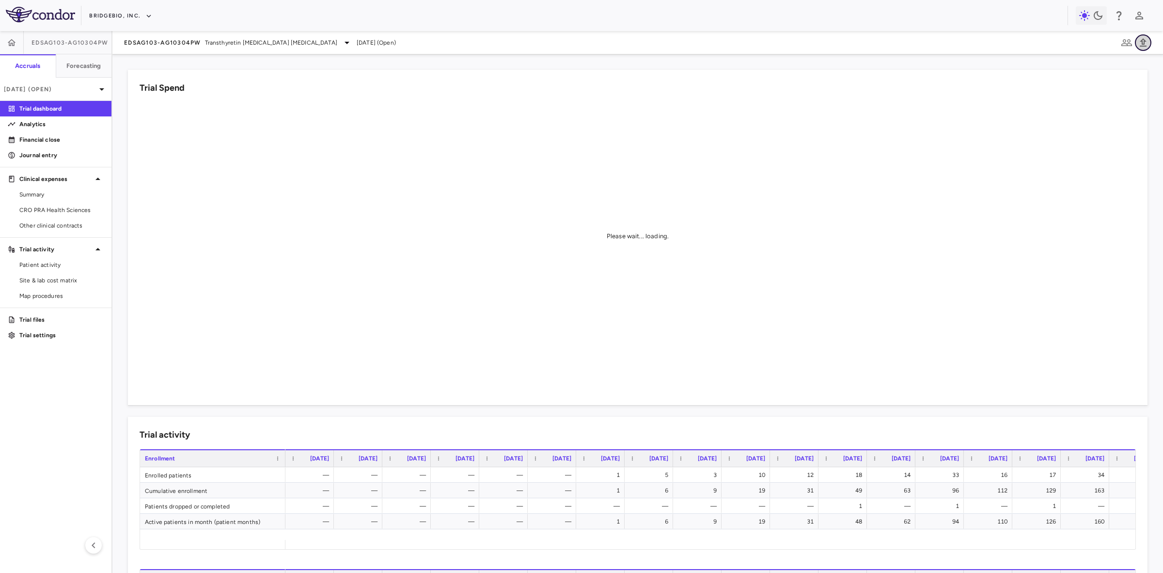
click at [1149, 42] on button "button" at bounding box center [1143, 42] width 16 height 16
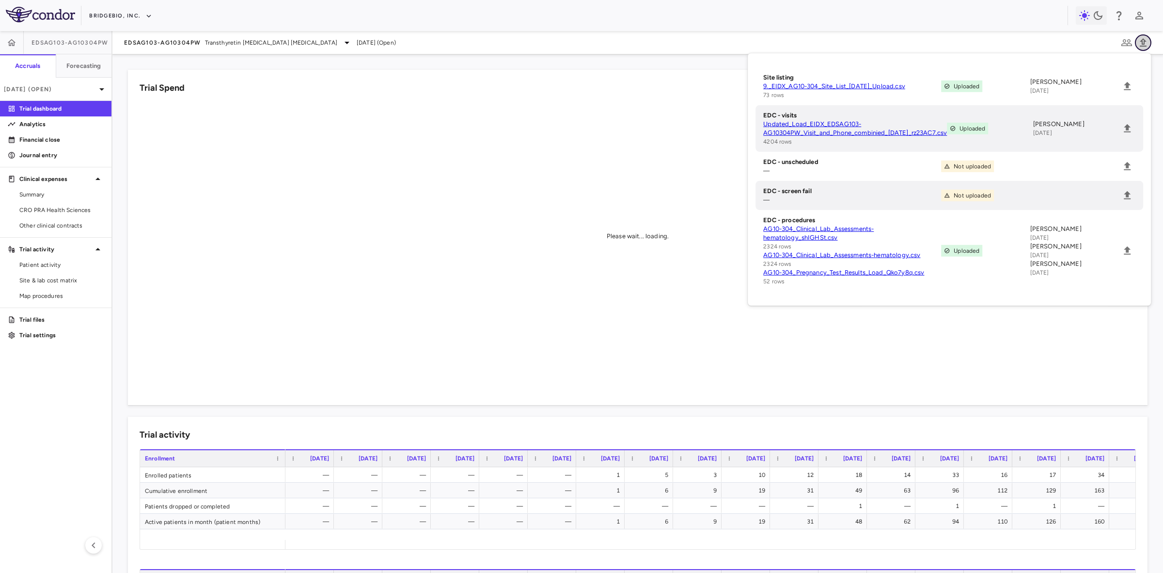
click at [1149, 42] on button "button" at bounding box center [1143, 42] width 16 height 16
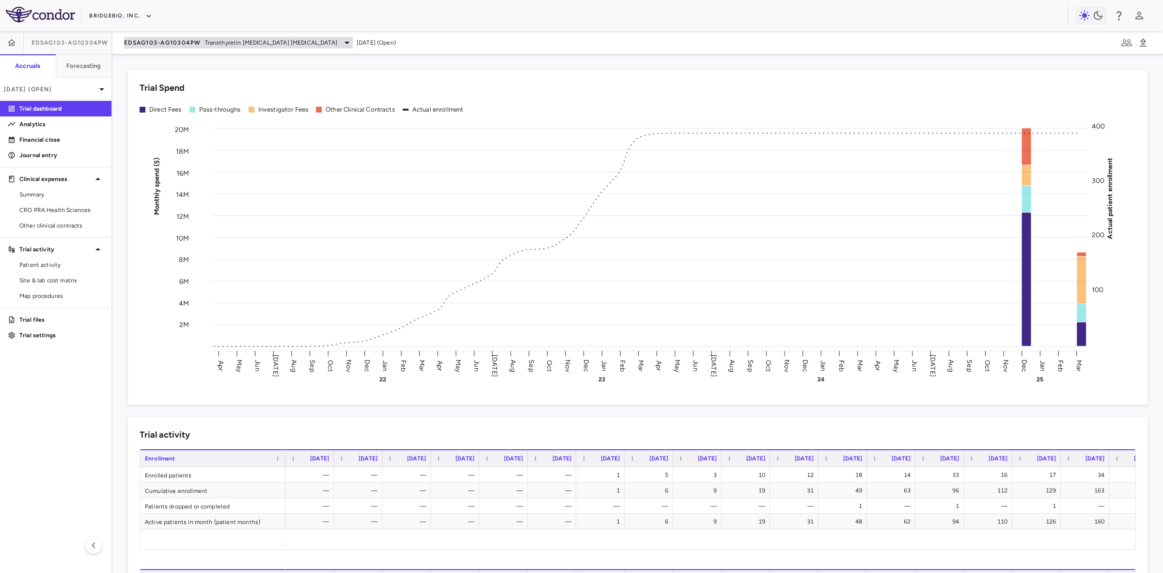
click at [170, 39] on span "EDSAG103-AG10304PW" at bounding box center [162, 43] width 77 height 8
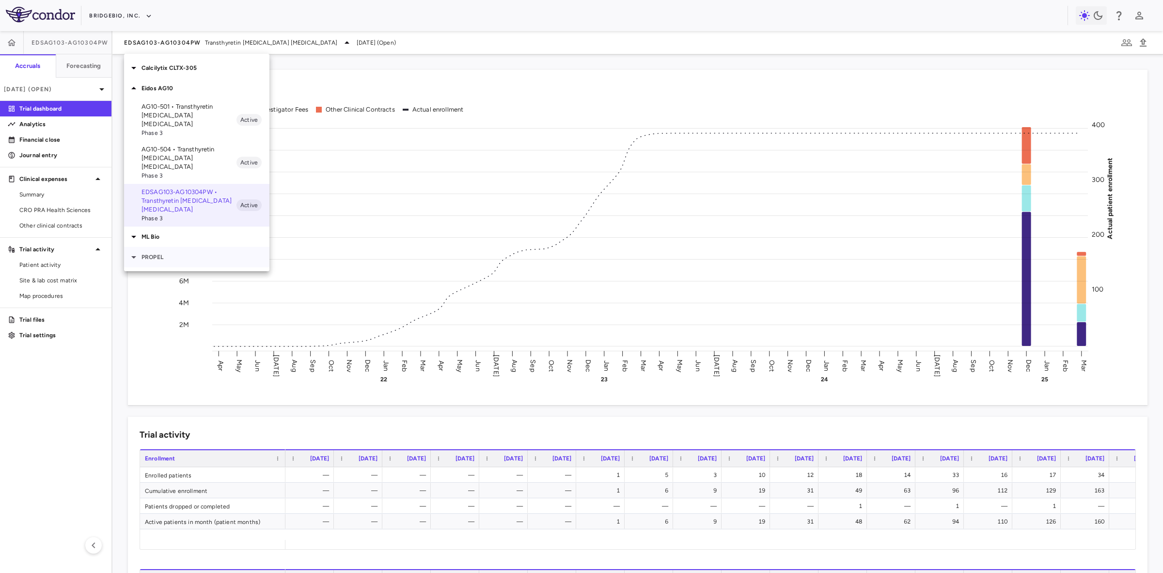
click at [164, 253] on p "PROPEL" at bounding box center [206, 257] width 128 height 9
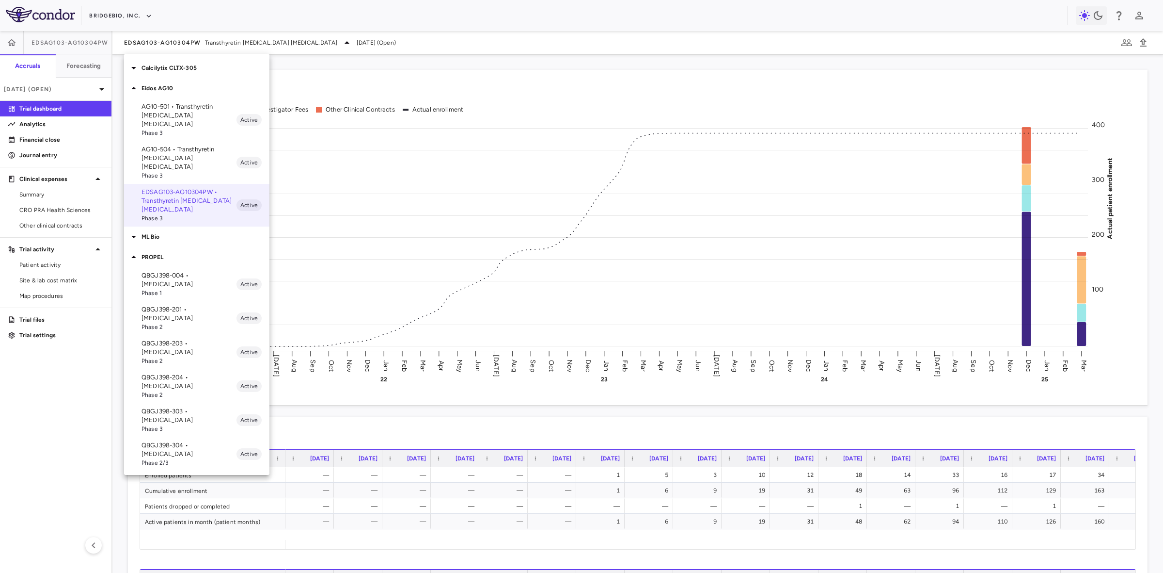
click at [446, 79] on div at bounding box center [581, 286] width 1163 height 573
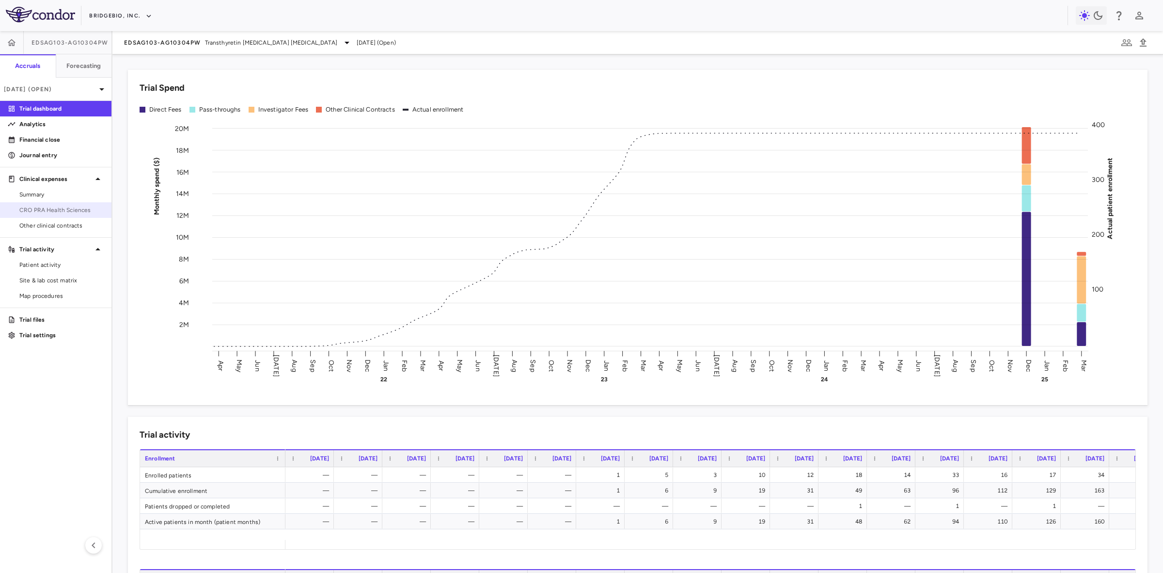
drag, startPoint x: 44, startPoint y: 207, endPoint x: 85, endPoint y: 210, distance: 40.8
click at [44, 207] on span "CRO PRA Health Sciences" at bounding box center [61, 210] width 84 height 9
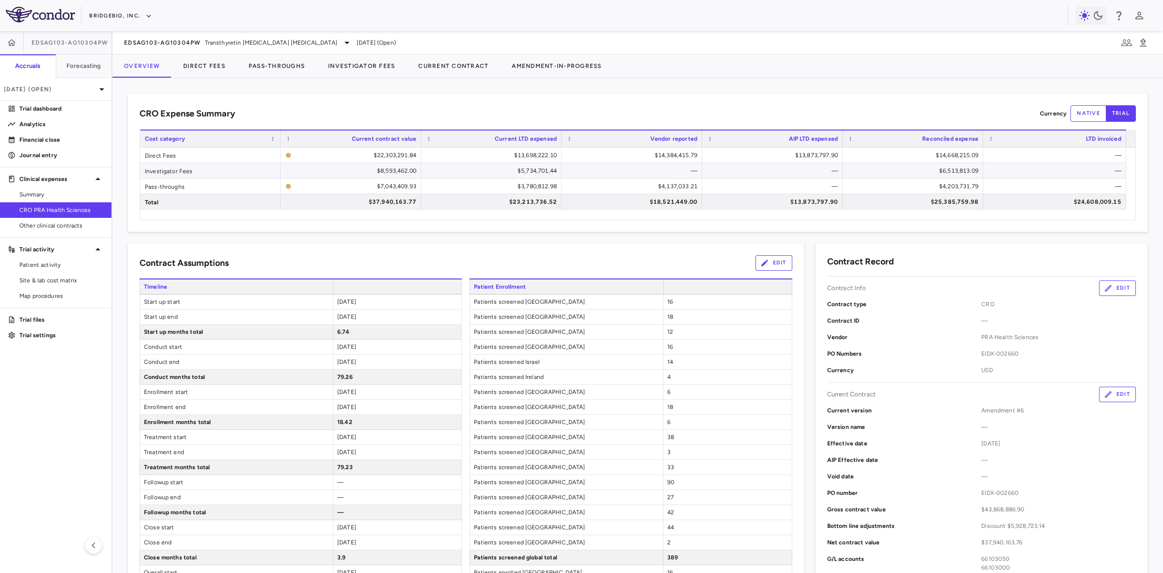
click at [536, 173] on div "$5,734,701.44" at bounding box center [493, 171] width 127 height 16
click at [362, 68] on button "Investigator Fees" at bounding box center [362, 65] width 90 height 23
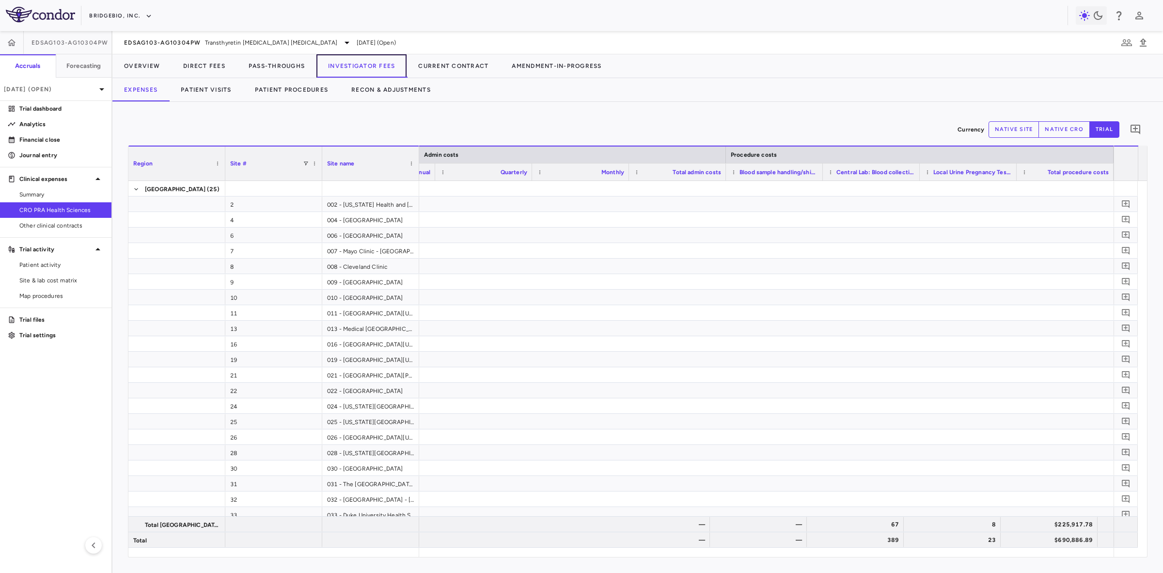
scroll to position [0, 3086]
